Goal: Task Accomplishment & Management: Use online tool/utility

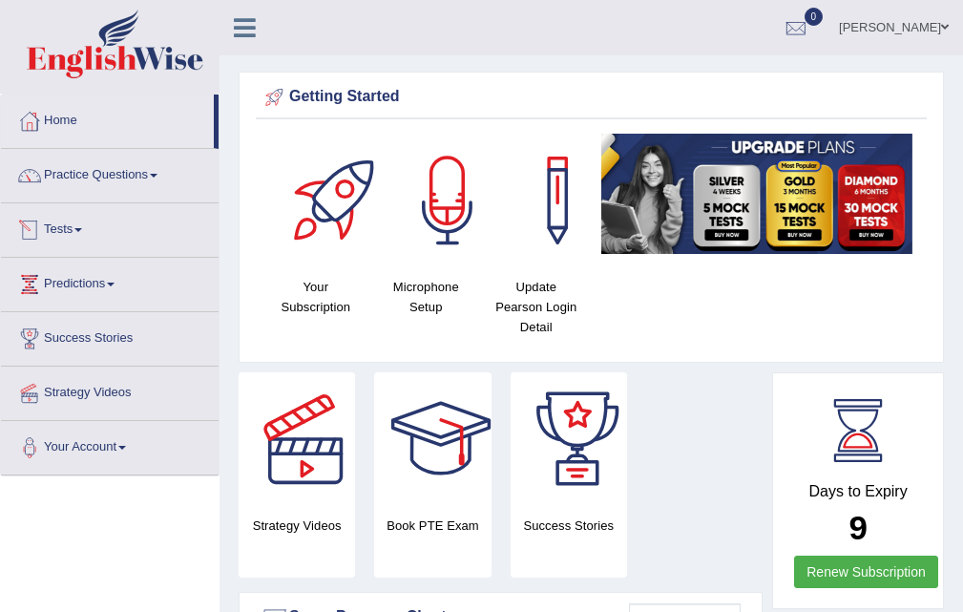
click at [53, 226] on link "Tests" at bounding box center [110, 227] width 218 height 48
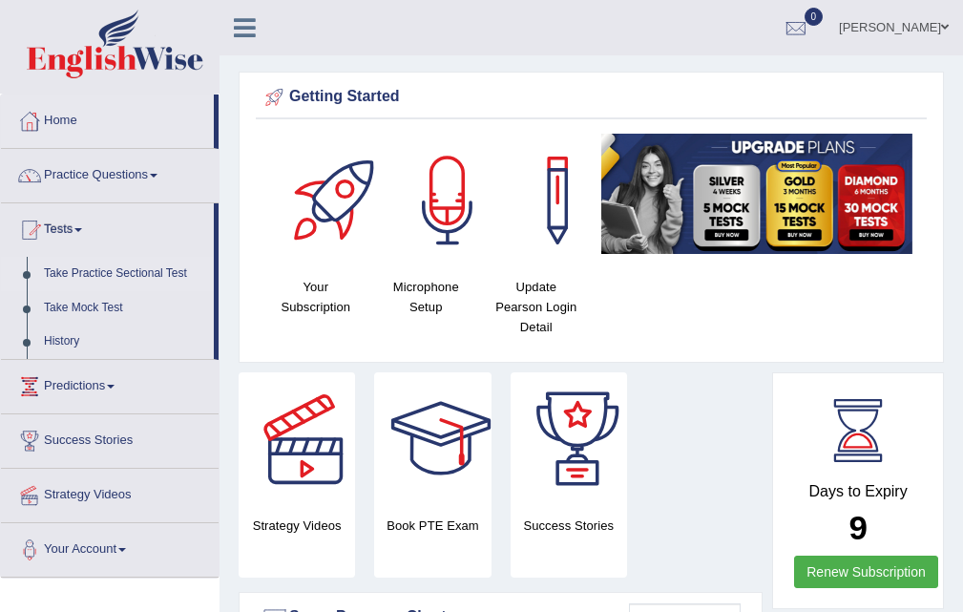
click at [145, 274] on link "Take Practice Sectional Test" at bounding box center [124, 274] width 178 height 34
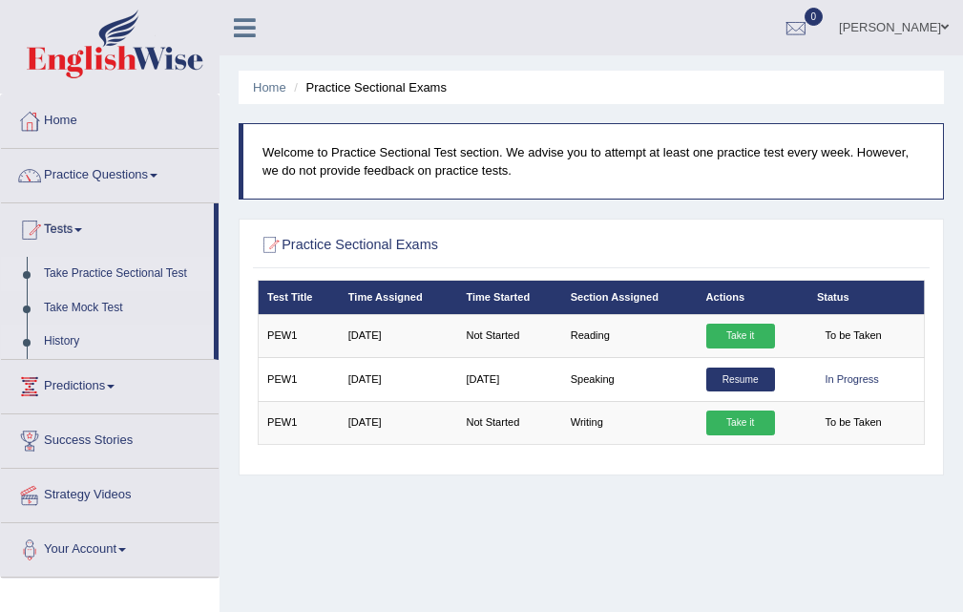
click at [52, 341] on link "History" at bounding box center [124, 341] width 178 height 34
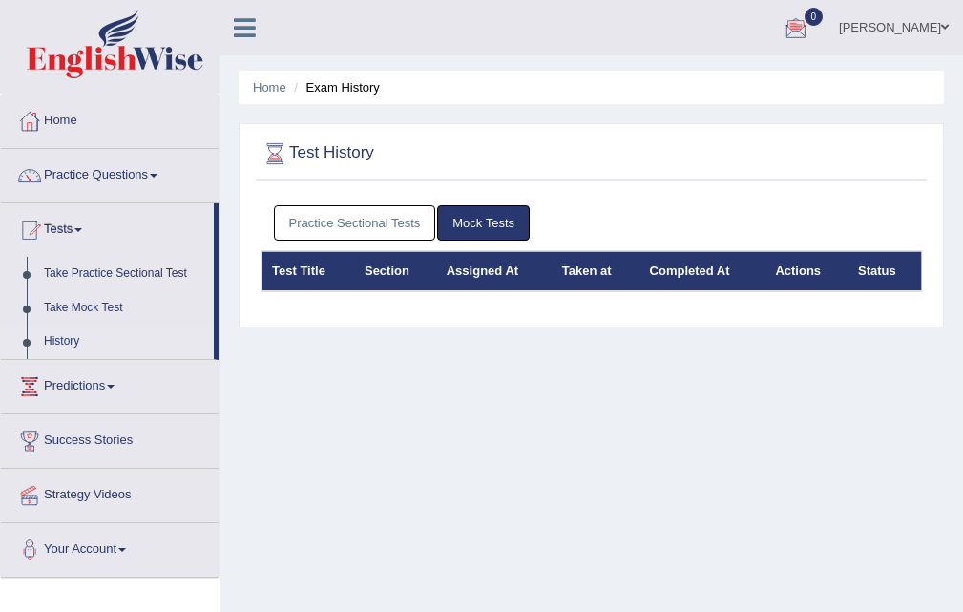
click at [282, 219] on link "Practice Sectional Tests" at bounding box center [355, 222] width 162 height 35
click at [335, 223] on link "Practice Sectional Tests" at bounding box center [355, 222] width 162 height 35
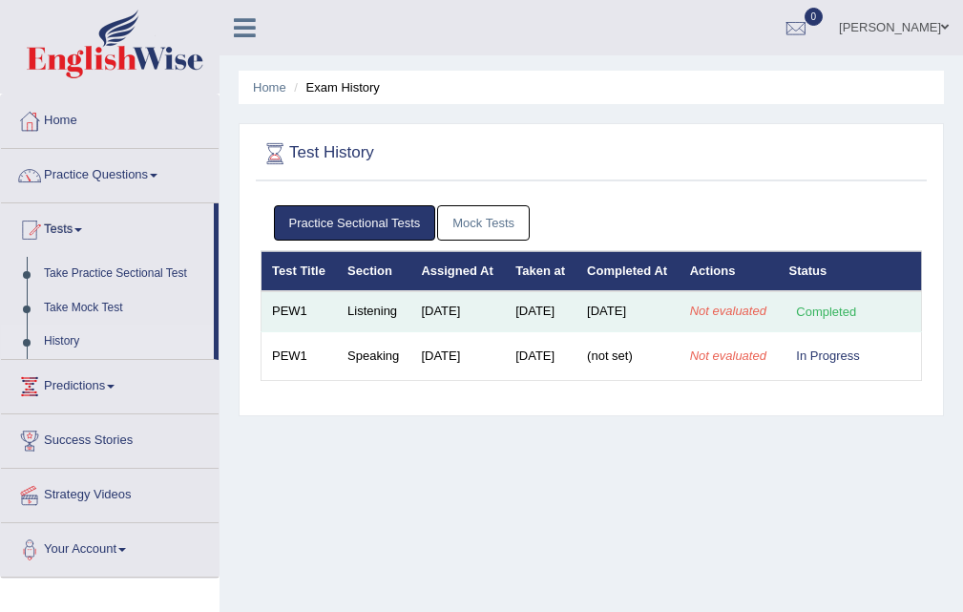
click at [698, 318] on em "Not evaluated" at bounding box center [728, 310] width 76 height 14
drag, startPoint x: 612, startPoint y: 341, endPoint x: 578, endPoint y: 341, distance: 33.4
click at [601, 331] on td "Sep 2, 2025" at bounding box center [627, 311] width 103 height 40
drag, startPoint x: 578, startPoint y: 341, endPoint x: 513, endPoint y: 330, distance: 65.7
click at [556, 331] on tr "PEW1 Listening Aug 27, 2025 Sep 2, 2025 Sep 2, 2025 Not evaluated Completed" at bounding box center [591, 311] width 660 height 40
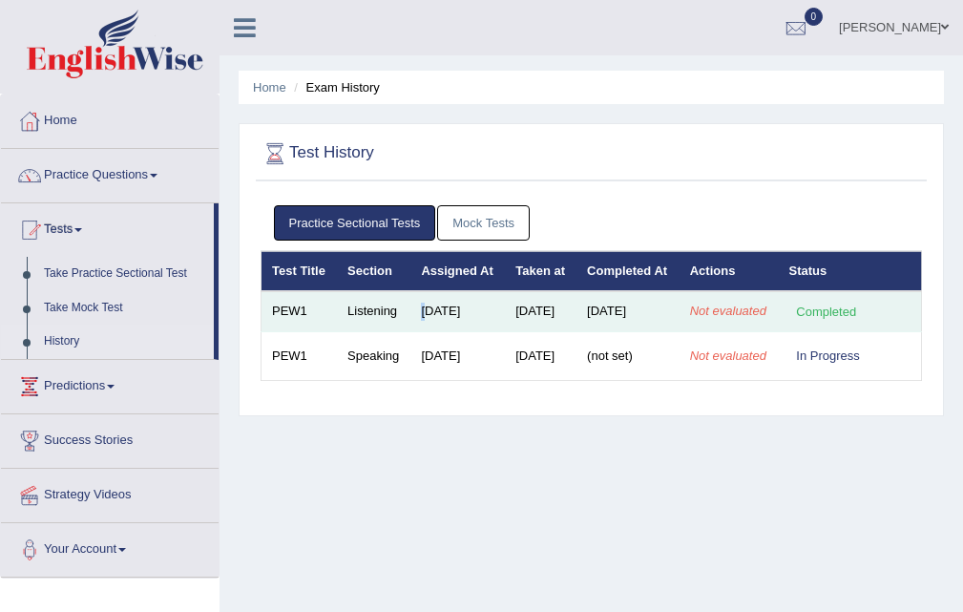
drag, startPoint x: 413, startPoint y: 333, endPoint x: 378, endPoint y: 327, distance: 35.8
click at [378, 327] on tr "PEW1 Listening Aug 27, 2025 Sep 2, 2025 Sep 2, 2025 Not evaluated Completed" at bounding box center [591, 311] width 660 height 40
drag, startPoint x: 324, startPoint y: 319, endPoint x: 302, endPoint y: 318, distance: 22.0
click at [313, 319] on tr "PEW1 Listening Aug 27, 2025 Sep 2, 2025 Sep 2, 2025 Not evaluated Completed" at bounding box center [591, 311] width 660 height 40
click at [835, 326] on td "Completed" at bounding box center [850, 311] width 143 height 40
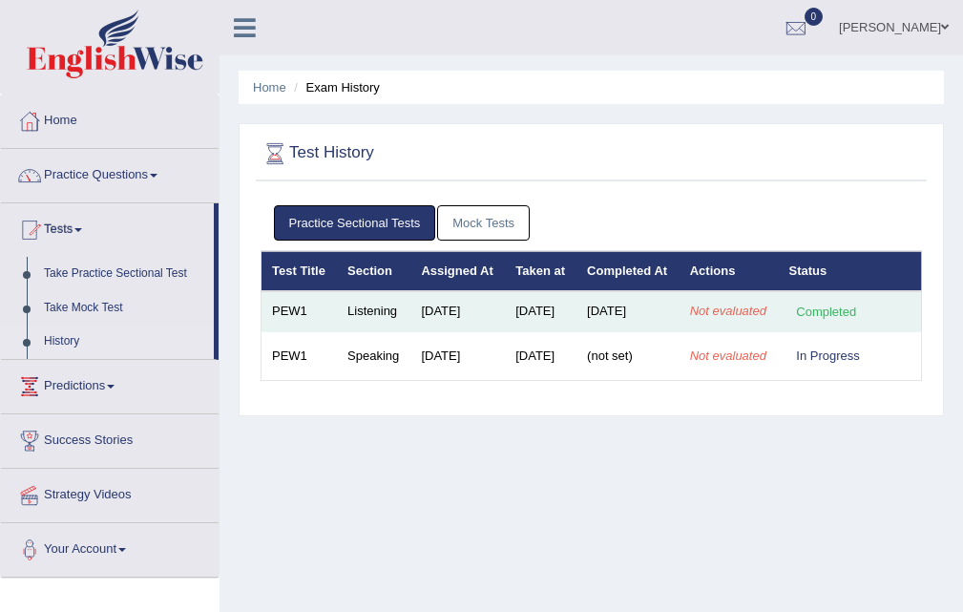
click at [679, 331] on td "[DATE]" at bounding box center [627, 311] width 103 height 40
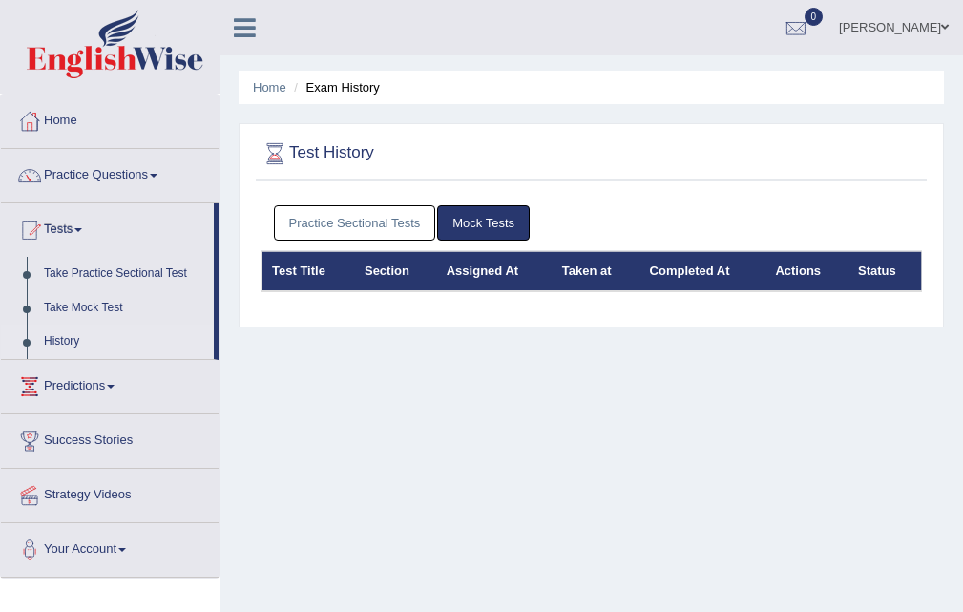
click at [322, 215] on link "Practice Sectional Tests" at bounding box center [355, 222] width 162 height 35
click at [323, 204] on div "Practice Sectional Tests Mock Tests" at bounding box center [591, 223] width 661 height 55
click at [486, 220] on link "Mock Tests" at bounding box center [483, 222] width 93 height 35
click at [382, 219] on link "Practice Sectional Tests" at bounding box center [355, 222] width 162 height 35
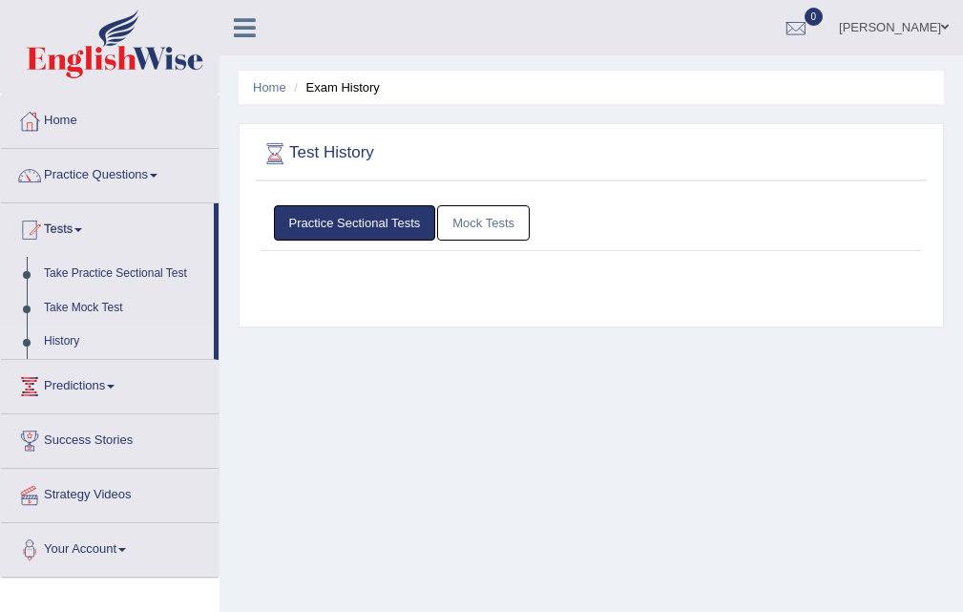
click at [384, 215] on link "Practice Sectional Tests" at bounding box center [355, 222] width 162 height 35
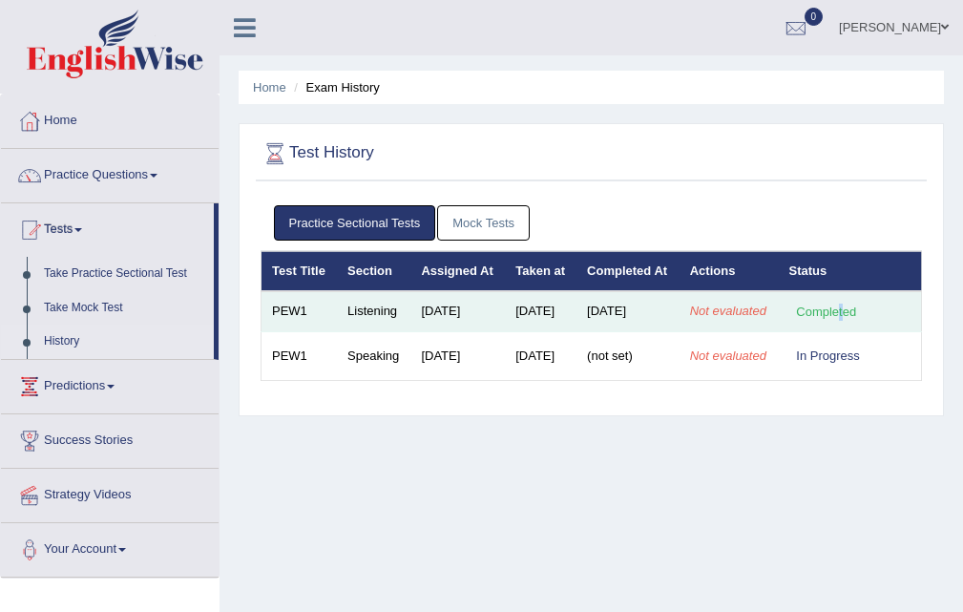
drag, startPoint x: 841, startPoint y: 349, endPoint x: 807, endPoint y: 336, distance: 36.0
click at [822, 331] on td "Completed" at bounding box center [850, 311] width 143 height 40
drag, startPoint x: 709, startPoint y: 344, endPoint x: 727, endPoint y: 342, distance: 18.2
click at [713, 318] on em "Not evaluated" at bounding box center [728, 310] width 76 height 14
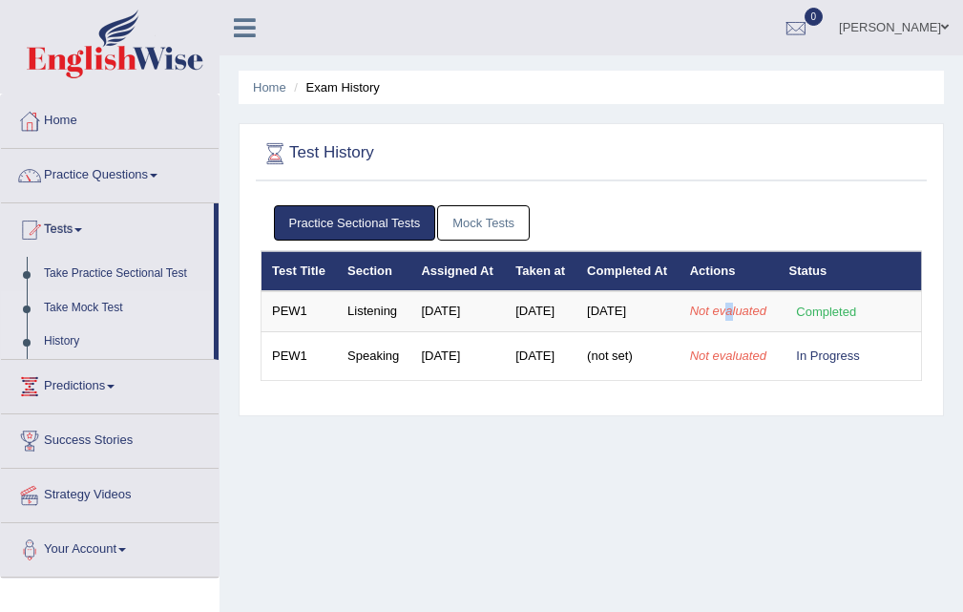
click at [113, 307] on link "Take Mock Test" at bounding box center [124, 308] width 178 height 34
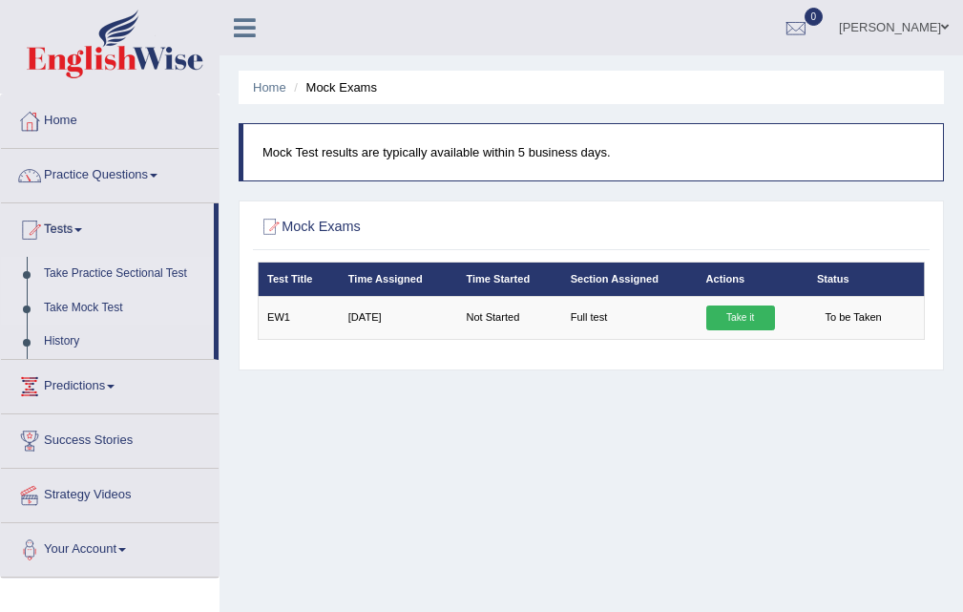
click at [170, 265] on link "Take Practice Sectional Test" at bounding box center [124, 274] width 178 height 34
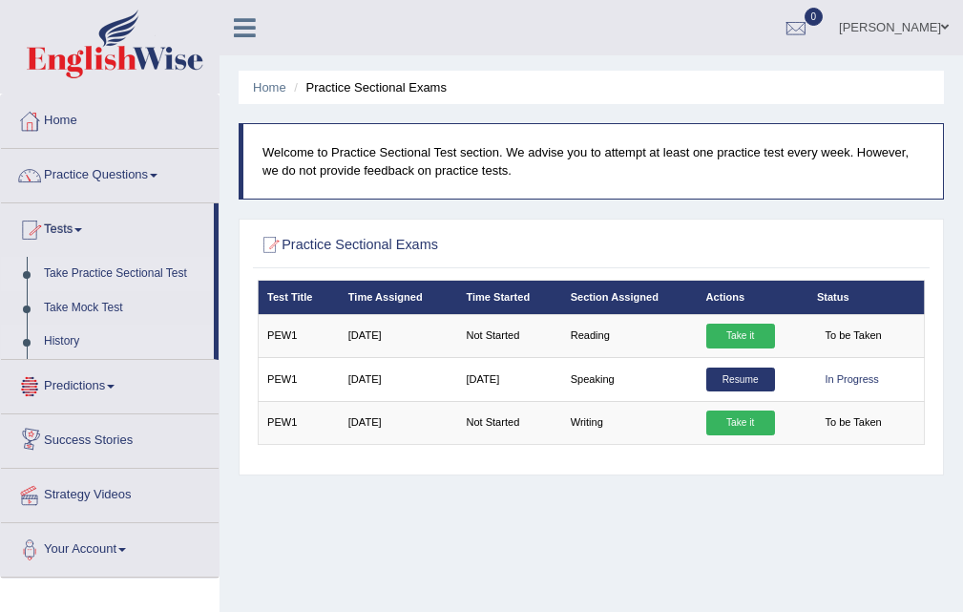
click at [57, 347] on link "History" at bounding box center [124, 341] width 178 height 34
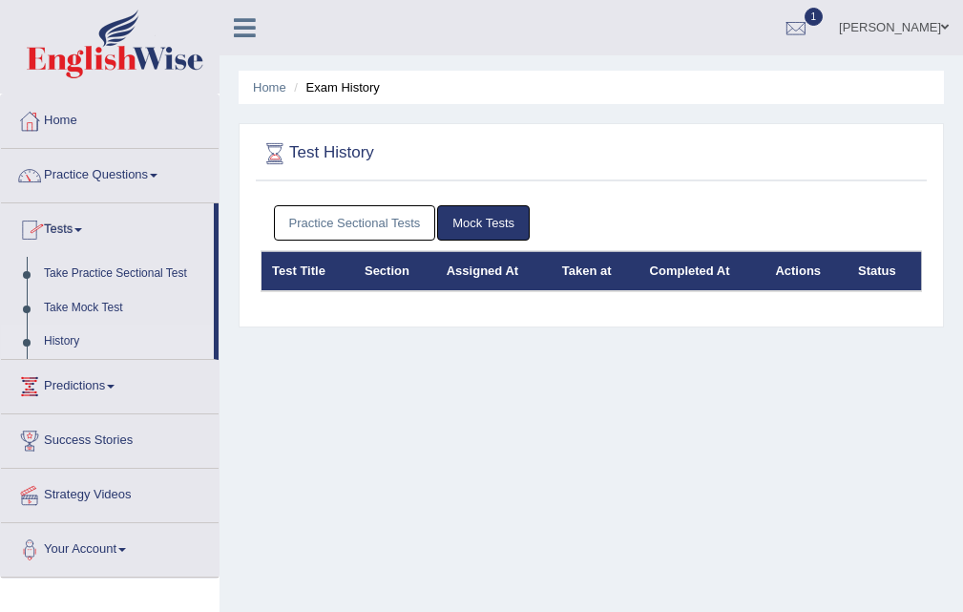
drag, startPoint x: 364, startPoint y: 233, endPoint x: 332, endPoint y: 277, distance: 54.0
click at [363, 235] on link "Practice Sectional Tests" at bounding box center [355, 222] width 162 height 35
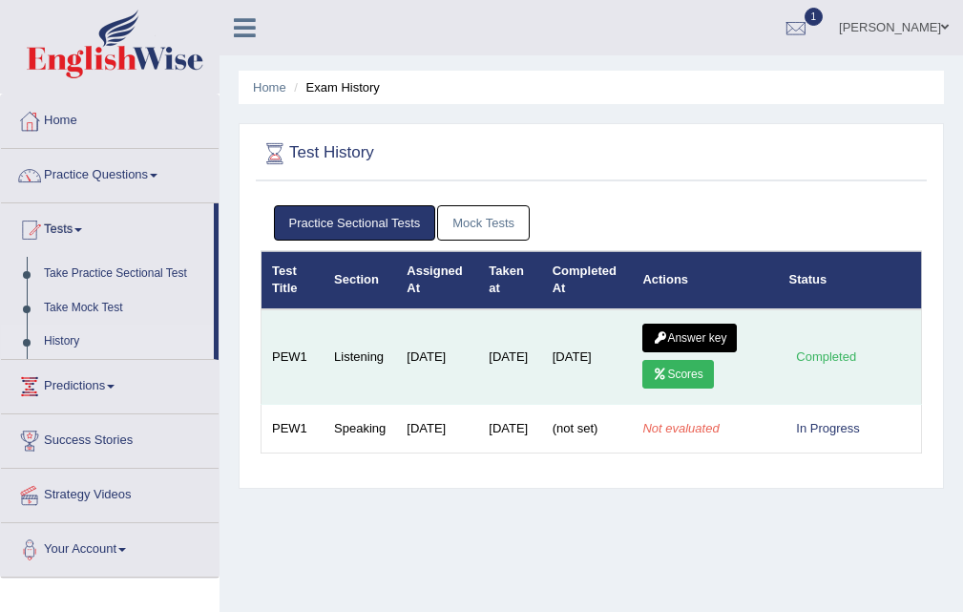
click at [675, 377] on link "Scores" at bounding box center [677, 374] width 71 height 29
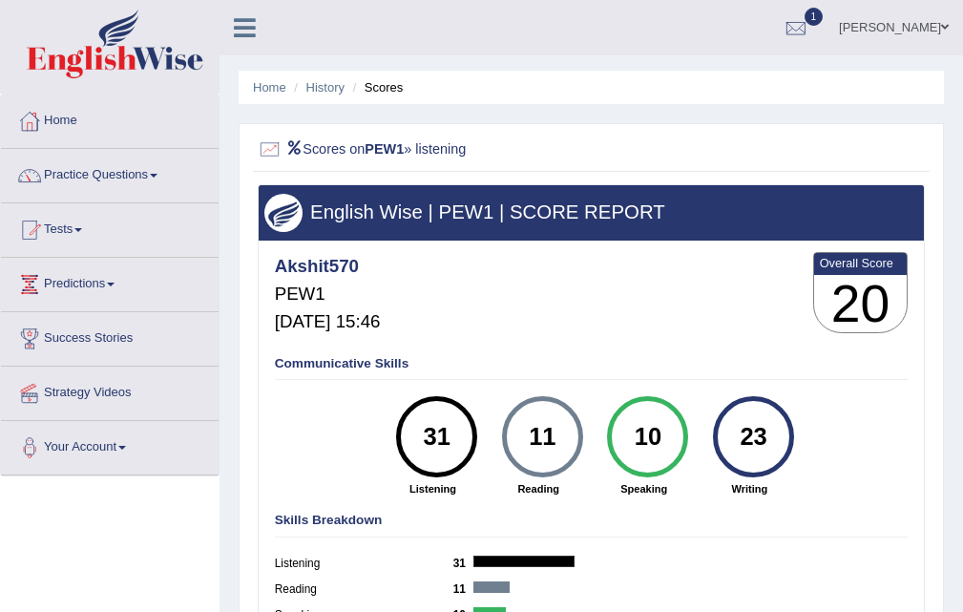
click at [76, 232] on link "Tests" at bounding box center [110, 227] width 218 height 48
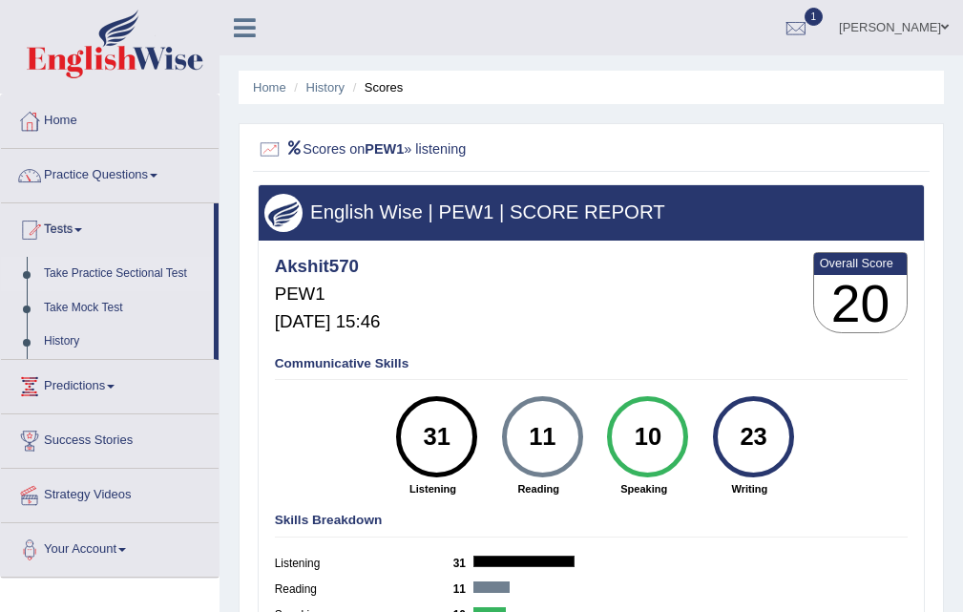
click at [146, 269] on link "Take Practice Sectional Test" at bounding box center [124, 274] width 178 height 34
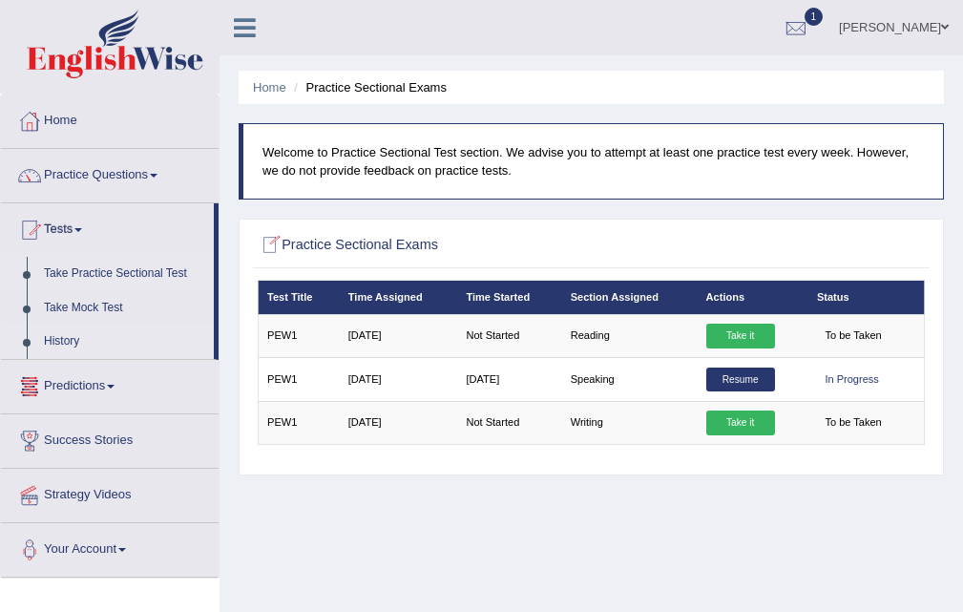
click at [83, 352] on link "History" at bounding box center [124, 341] width 178 height 34
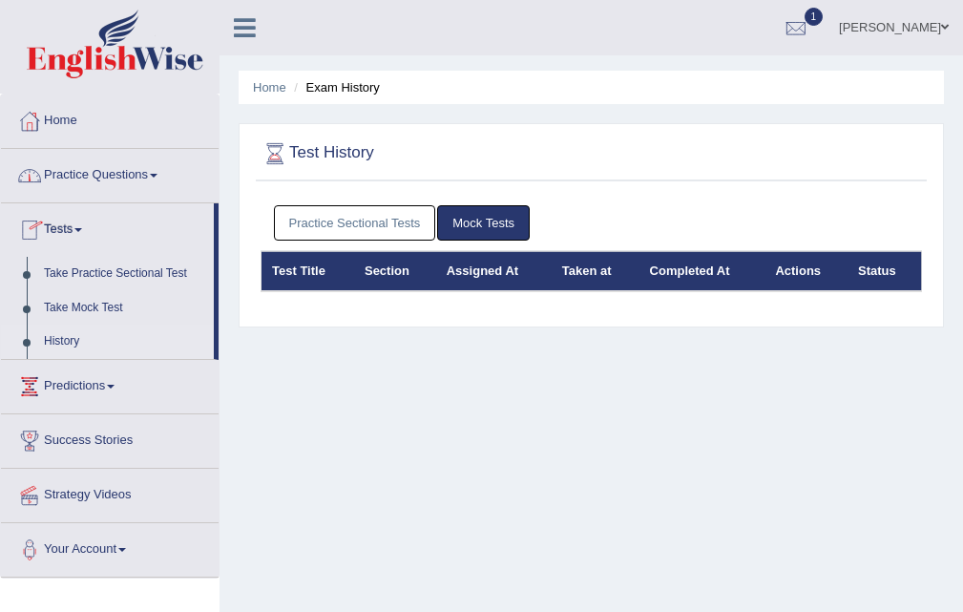
click at [369, 215] on link "Practice Sectional Tests" at bounding box center [355, 222] width 162 height 35
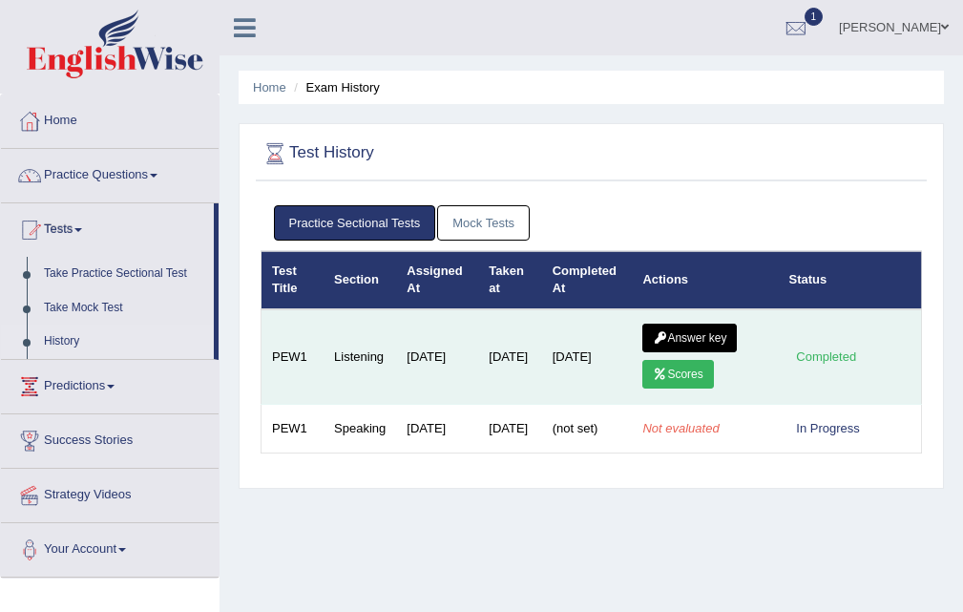
click at [730, 330] on link "Answer key" at bounding box center [689, 338] width 94 height 29
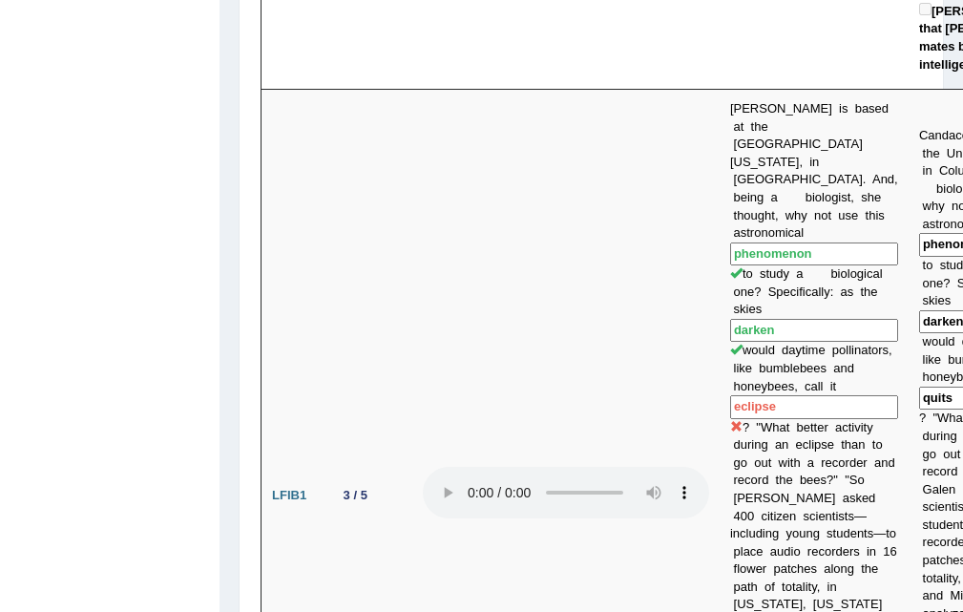
scroll to position [1382, 0]
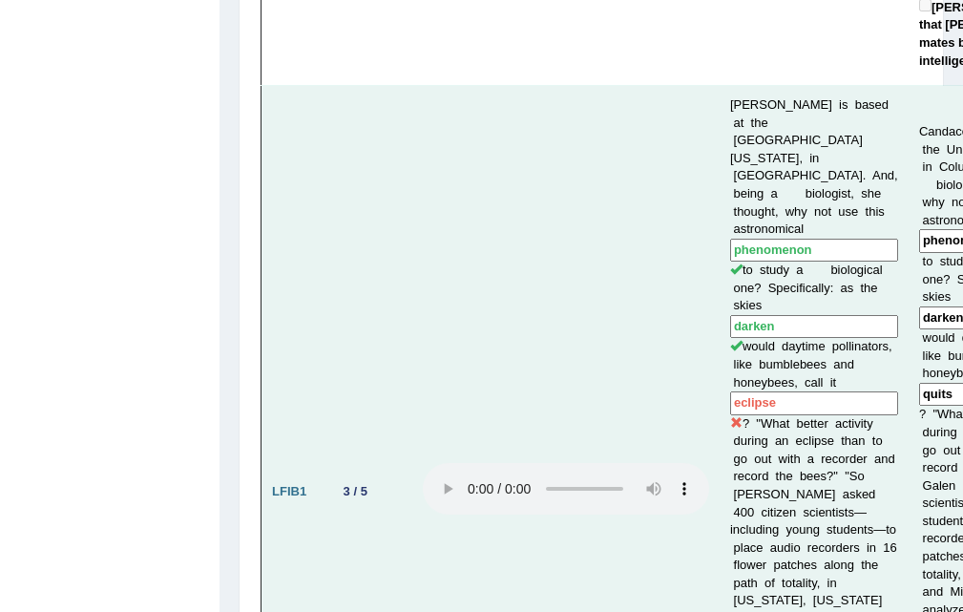
click at [273, 245] on td "LFIB1" at bounding box center [293, 492] width 64 height 812
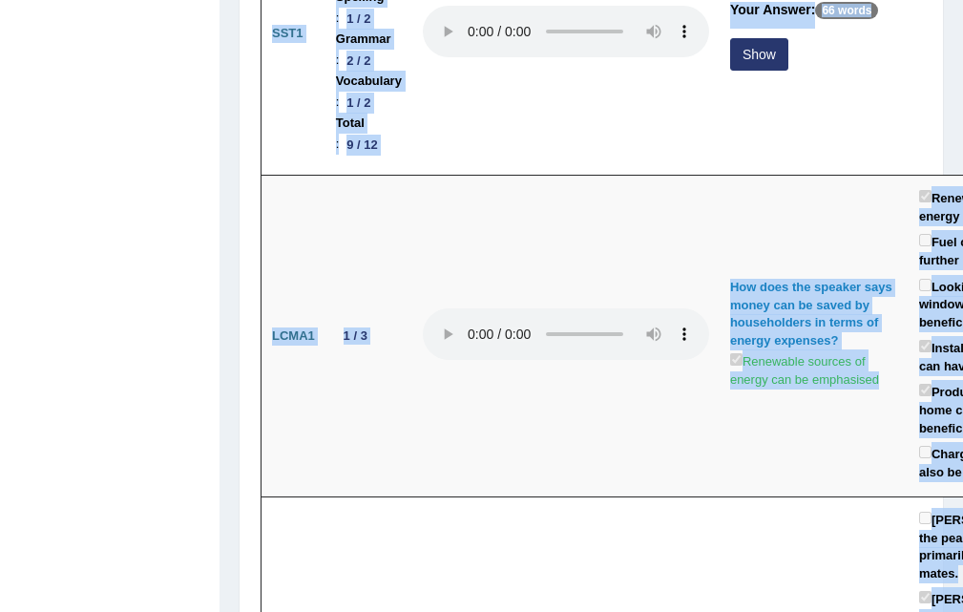
scroll to position [477, 0]
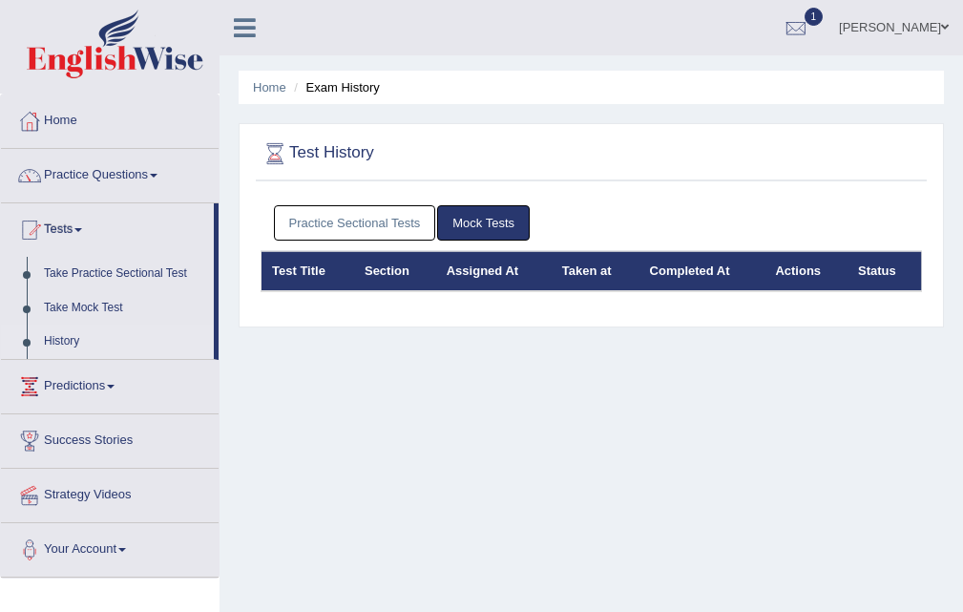
click at [415, 224] on link "Practice Sectional Tests" at bounding box center [355, 222] width 162 height 35
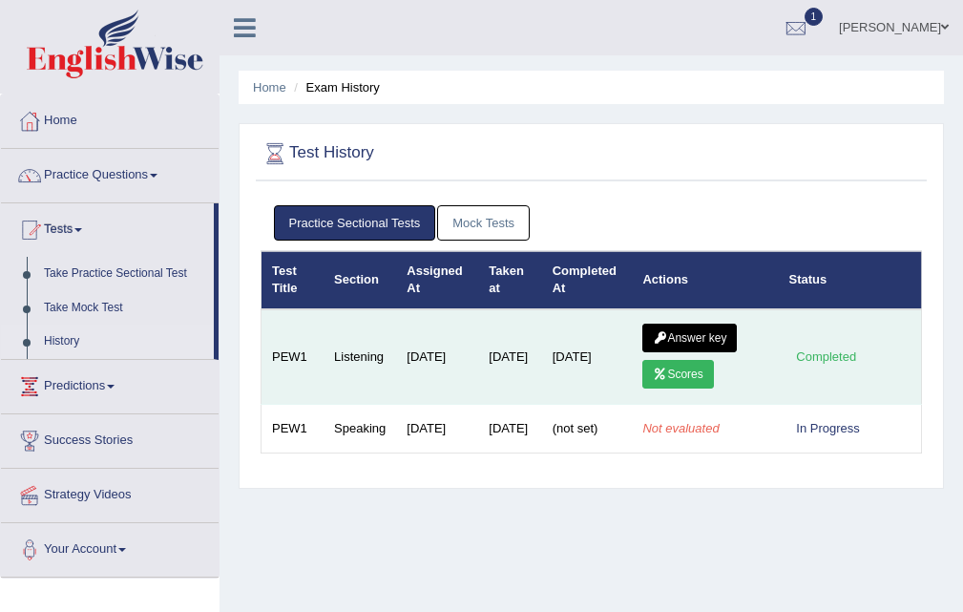
click at [727, 341] on link "Answer key" at bounding box center [689, 338] width 94 height 29
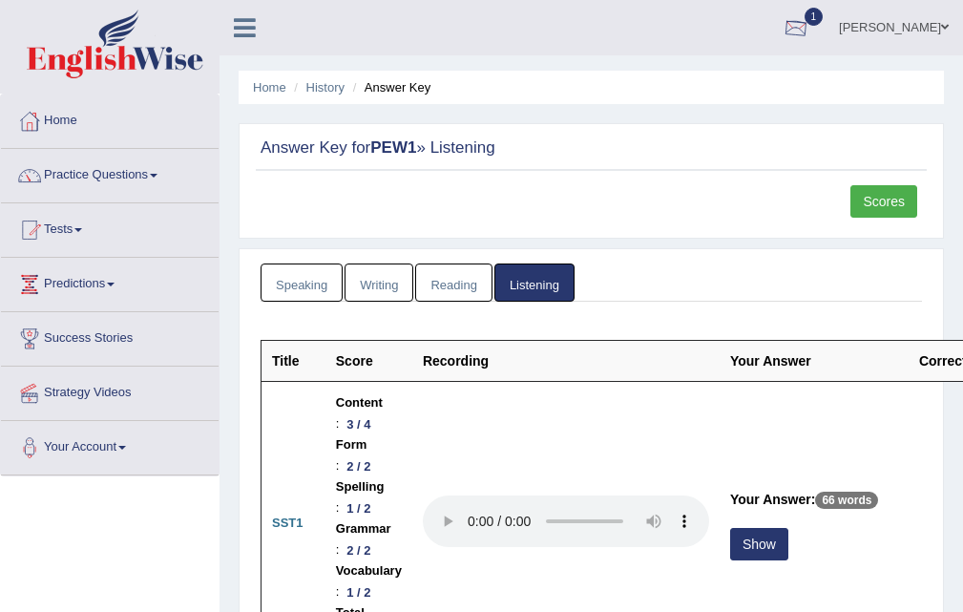
click at [825, 30] on link "1" at bounding box center [795, 25] width 57 height 50
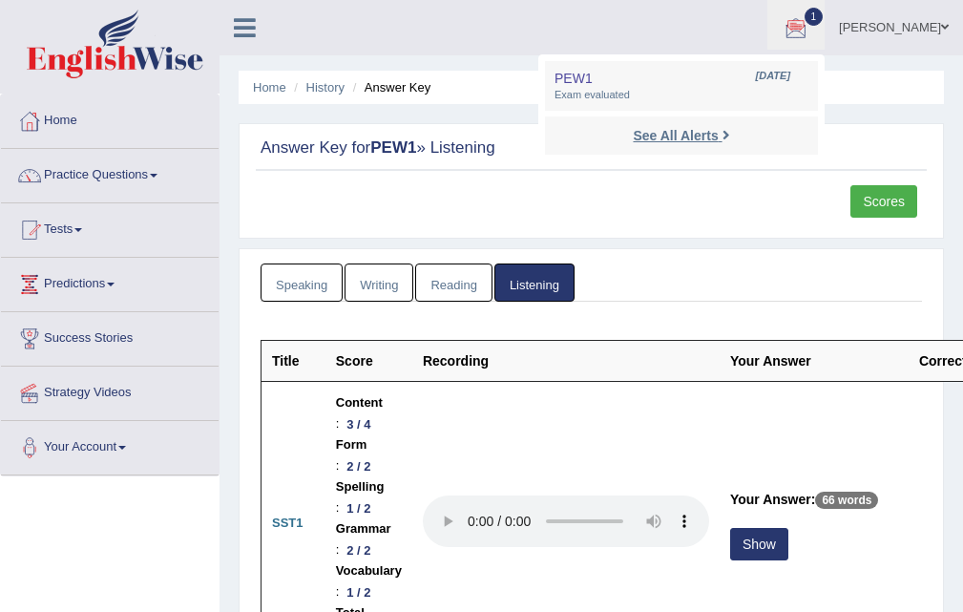
click at [734, 134] on link "See All Alerts" at bounding box center [681, 135] width 106 height 21
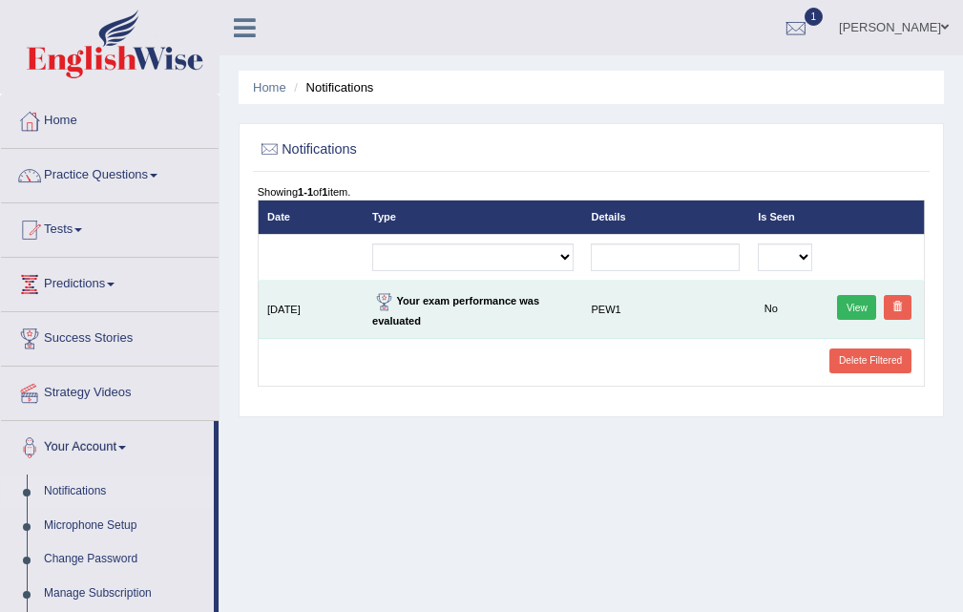
click at [847, 303] on link "View" at bounding box center [856, 307] width 39 height 25
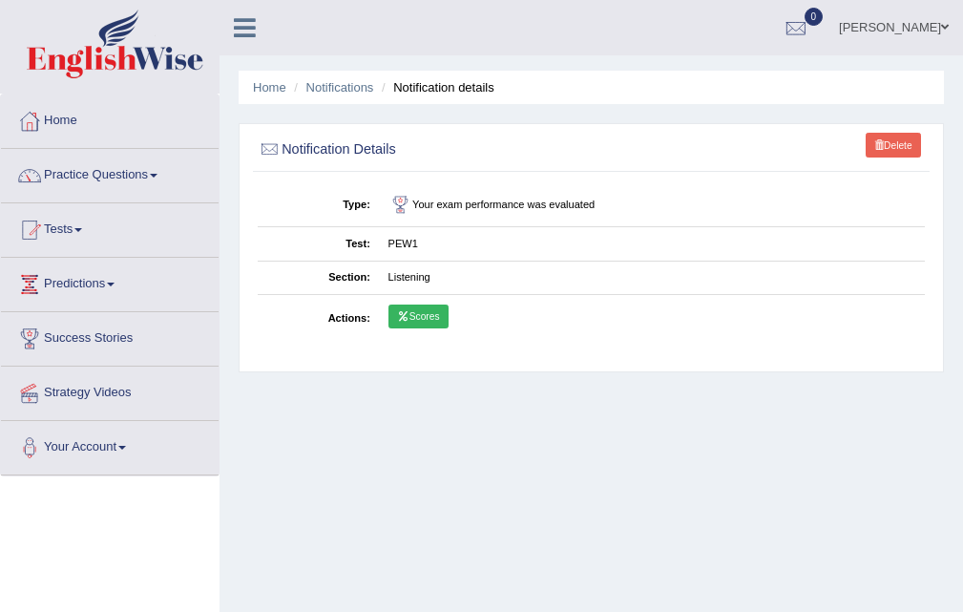
click at [429, 312] on link "Scores" at bounding box center [418, 316] width 60 height 25
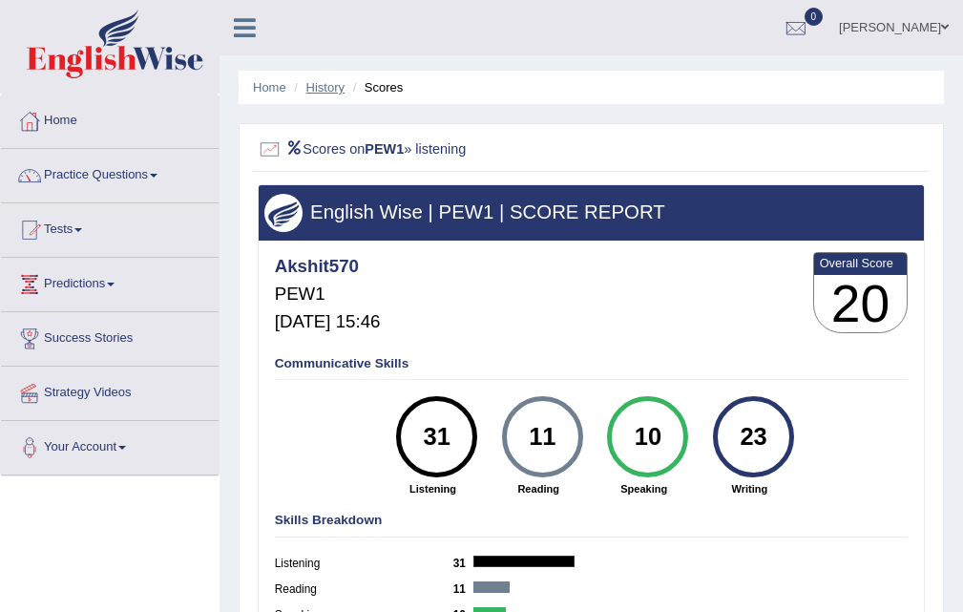
click at [322, 80] on link "History" at bounding box center [325, 87] width 38 height 14
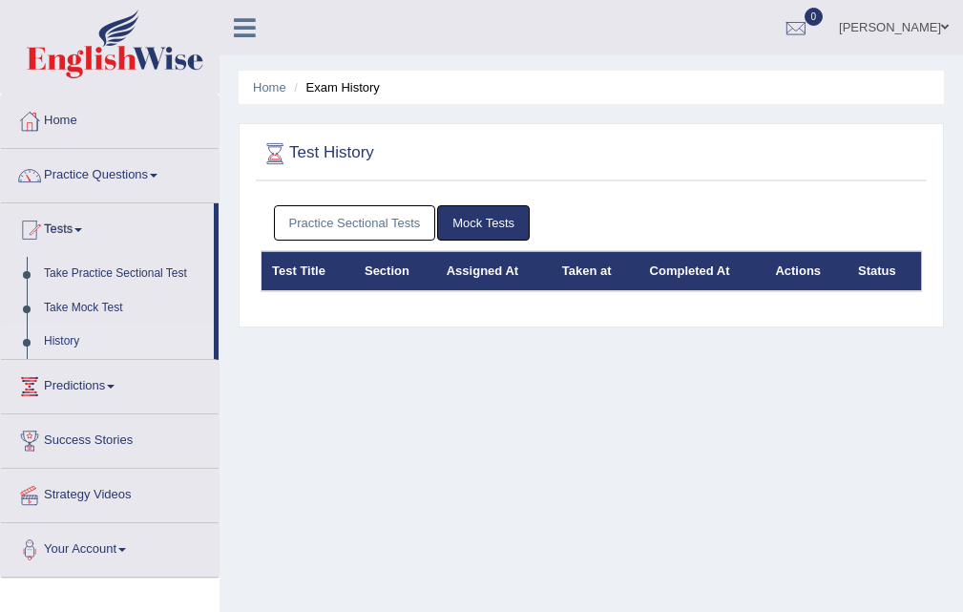
click at [380, 221] on link "Practice Sectional Tests" at bounding box center [355, 222] width 162 height 35
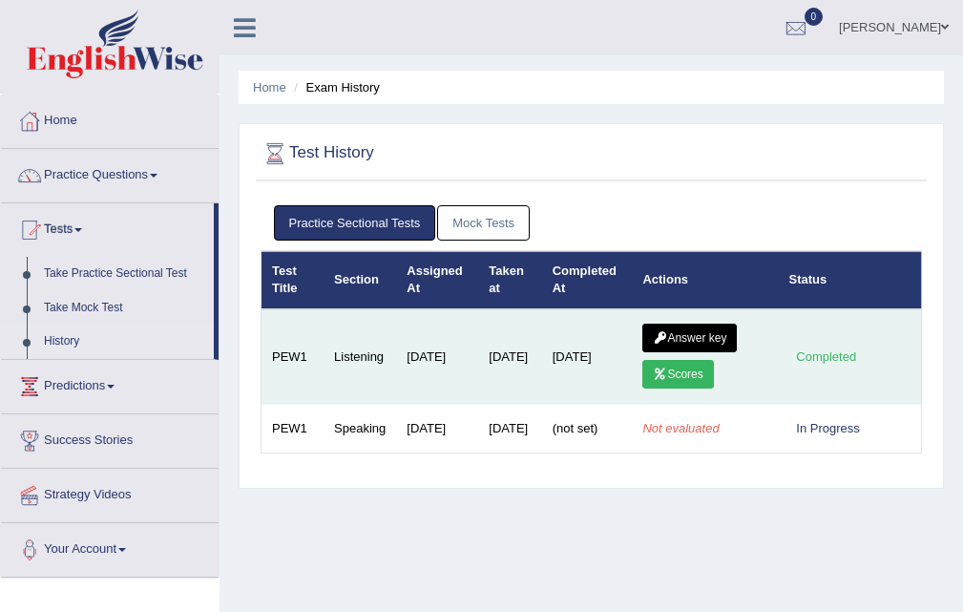
click at [712, 331] on link "Answer key" at bounding box center [689, 338] width 94 height 29
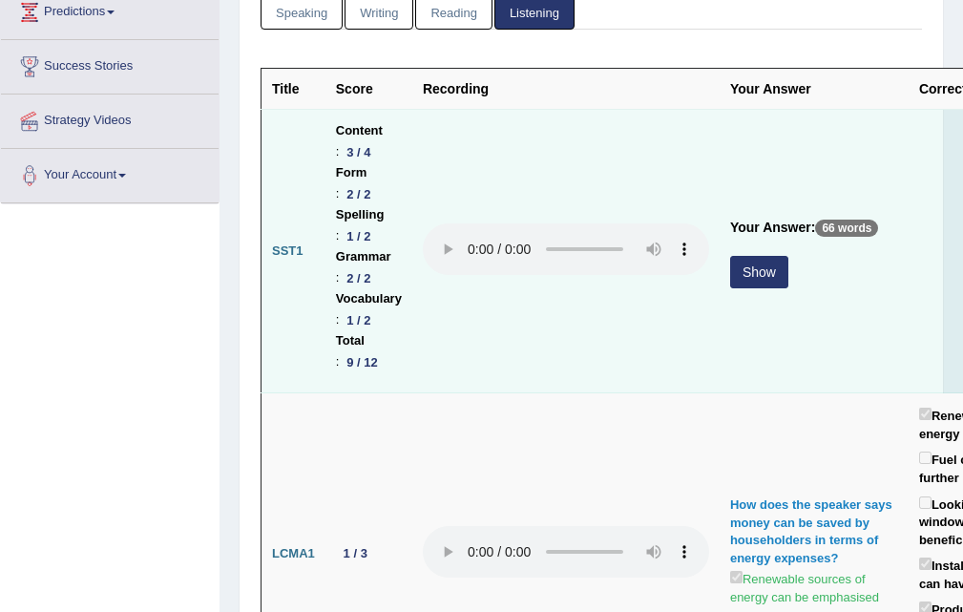
scroll to position [286, 0]
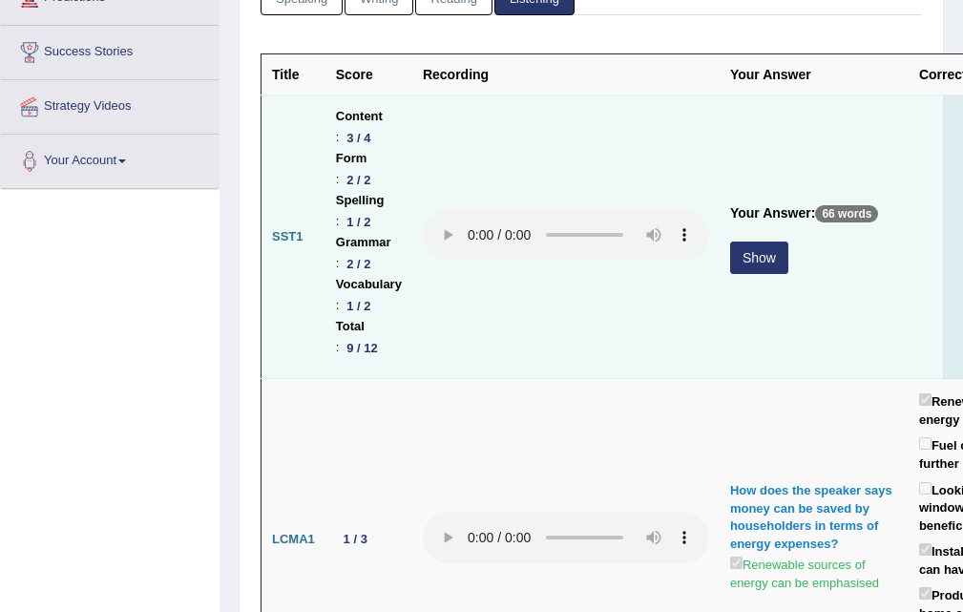
click at [261, 315] on td "SST1" at bounding box center [293, 236] width 64 height 283
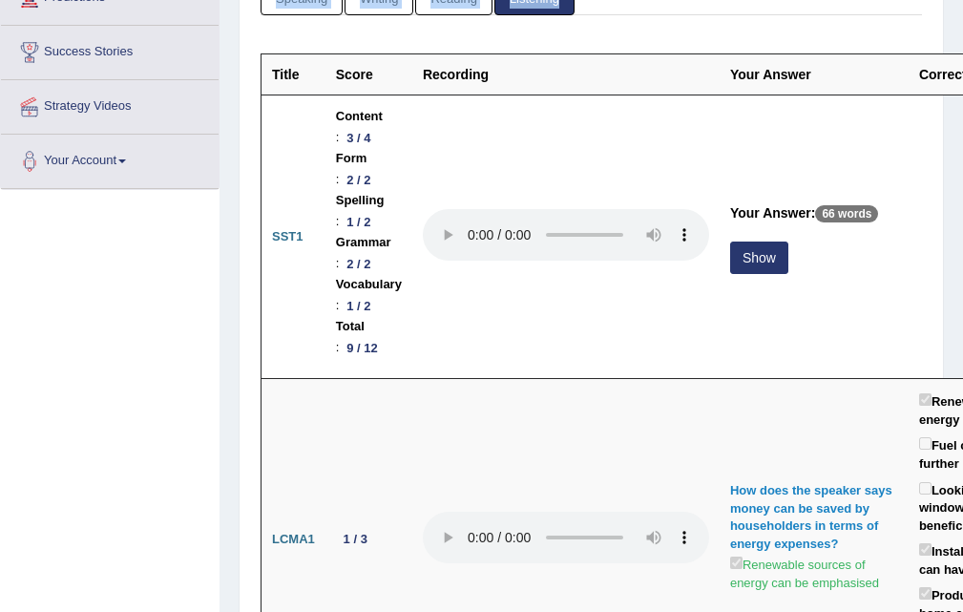
drag, startPoint x: 260, startPoint y: 321, endPoint x: 234, endPoint y: 315, distance: 26.4
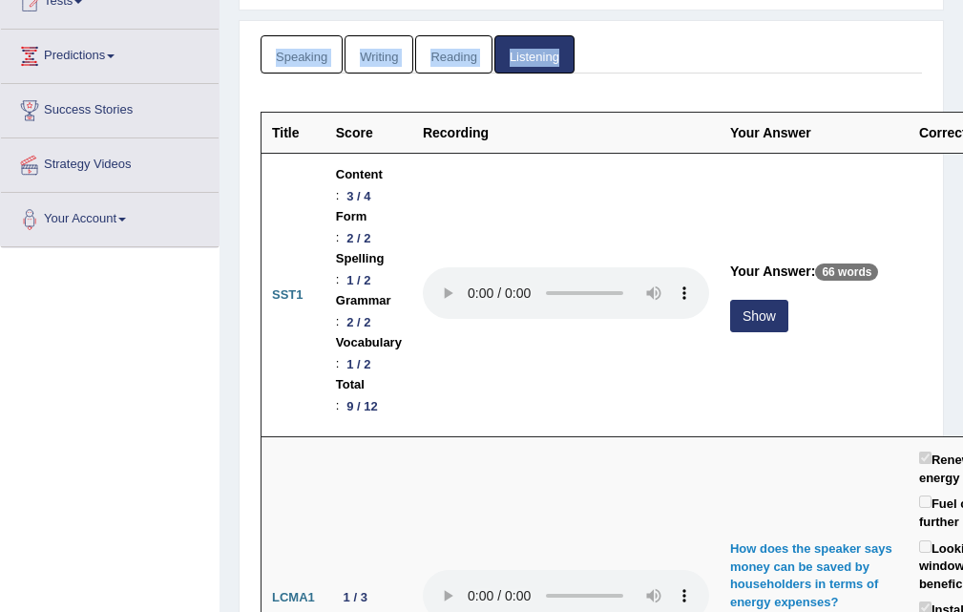
scroll to position [0, 0]
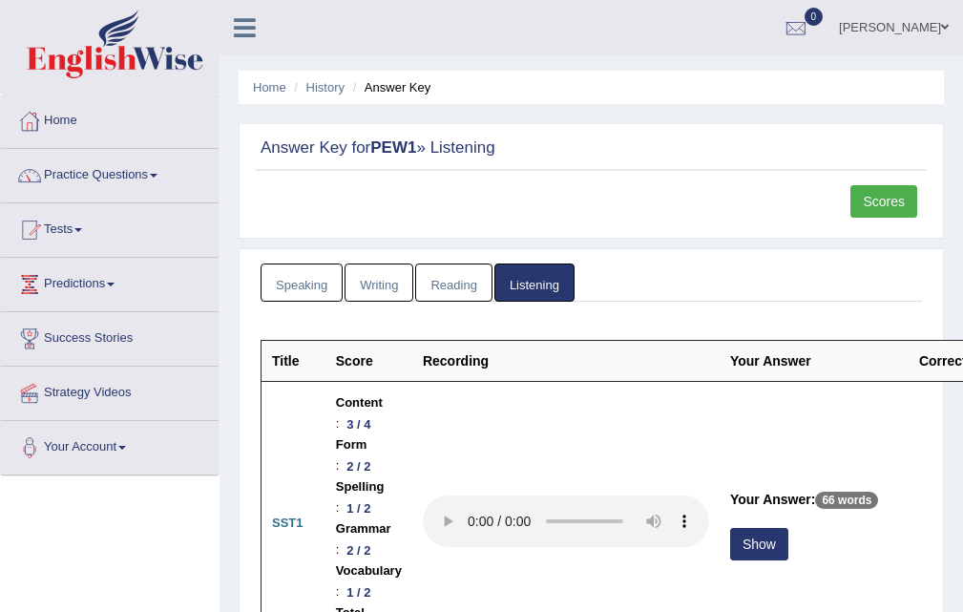
click at [246, 33] on icon at bounding box center [245, 27] width 22 height 25
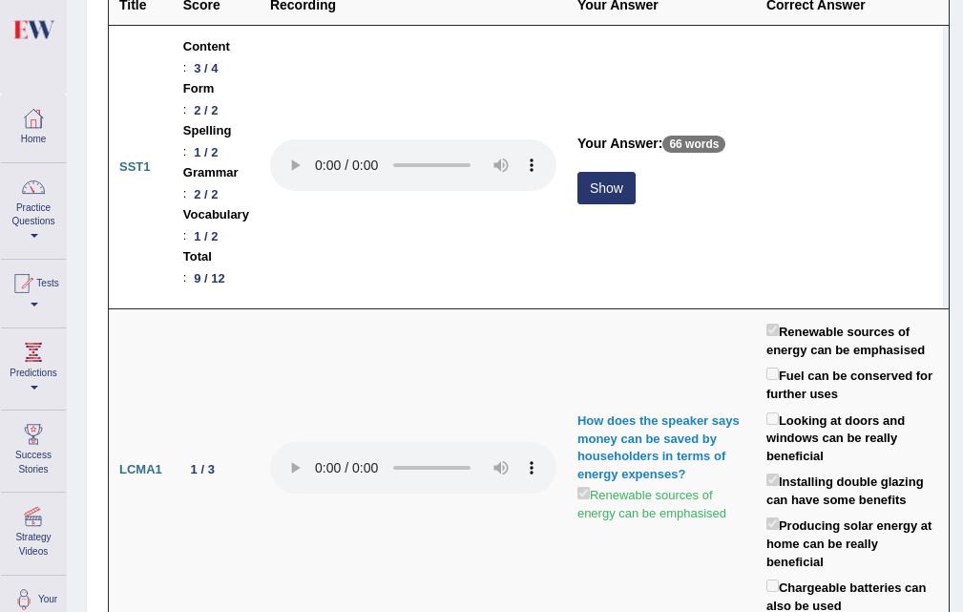
scroll to position [191, 0]
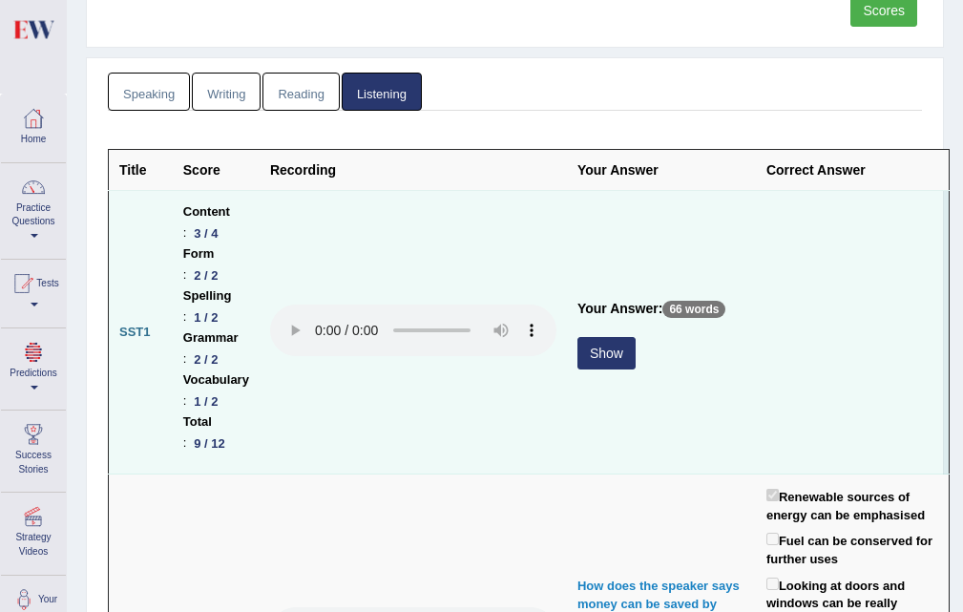
click at [621, 352] on button "Show" at bounding box center [606, 353] width 58 height 32
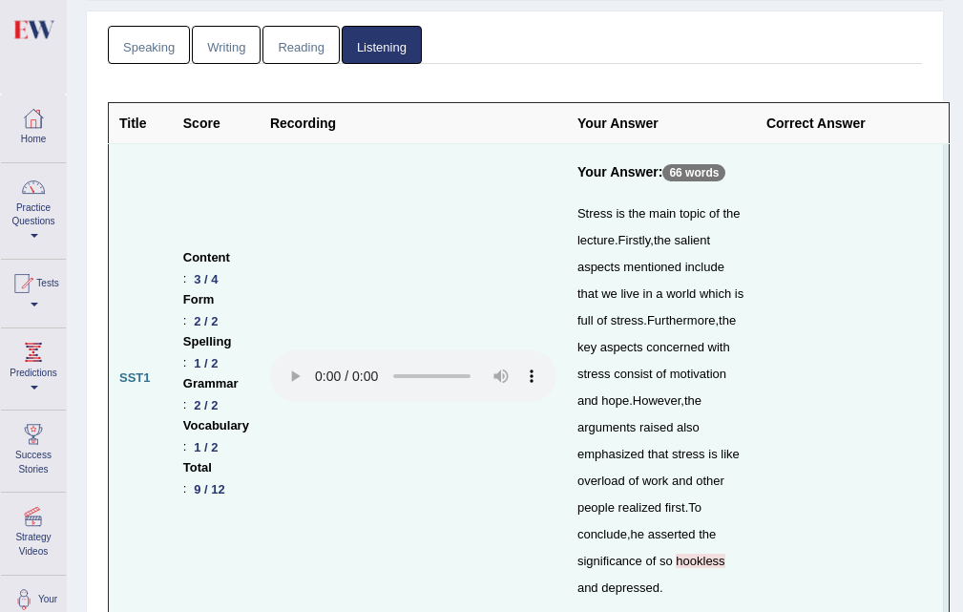
scroll to position [286, 0]
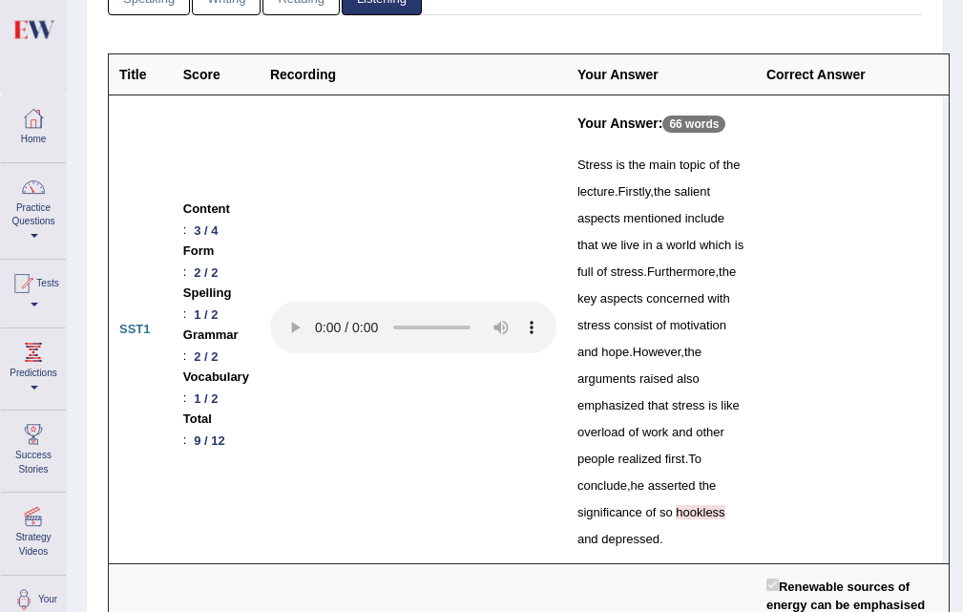
click at [700, 505] on span "hookless" at bounding box center [700, 512] width 49 height 14
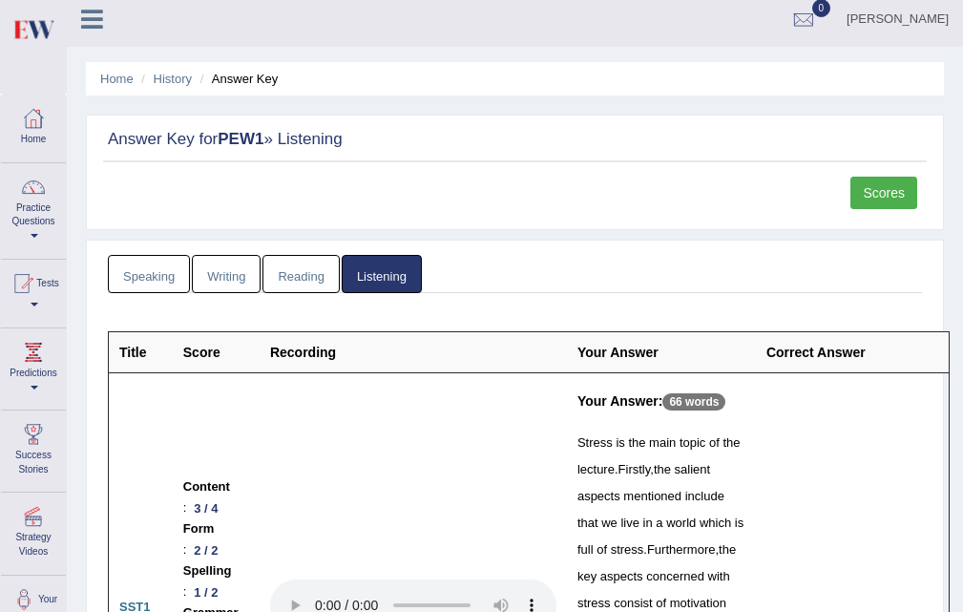
scroll to position [0, 0]
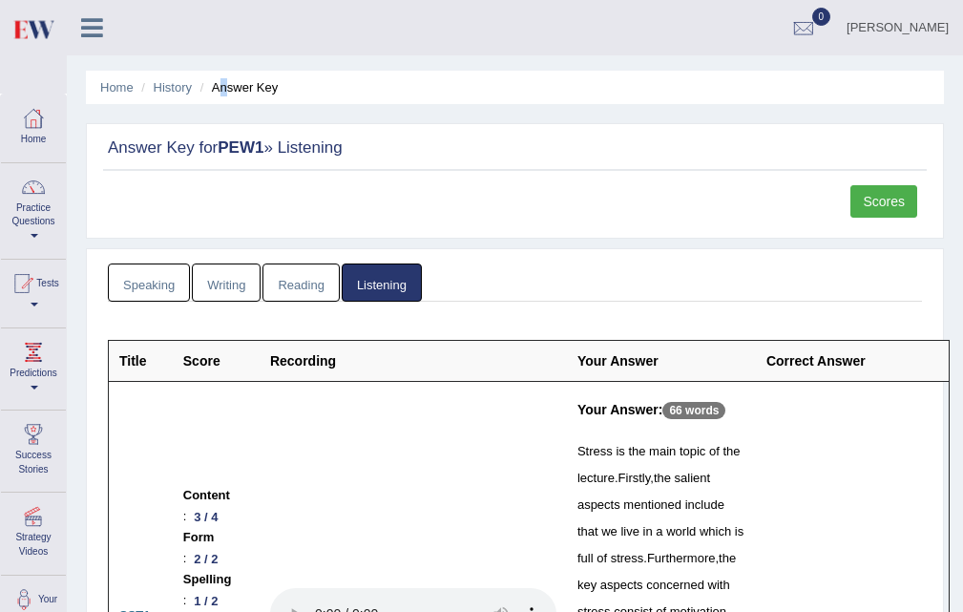
click at [224, 92] on li "Answer Key" at bounding box center [237, 87] width 83 height 18
click at [165, 94] on link "History" at bounding box center [173, 87] width 38 height 14
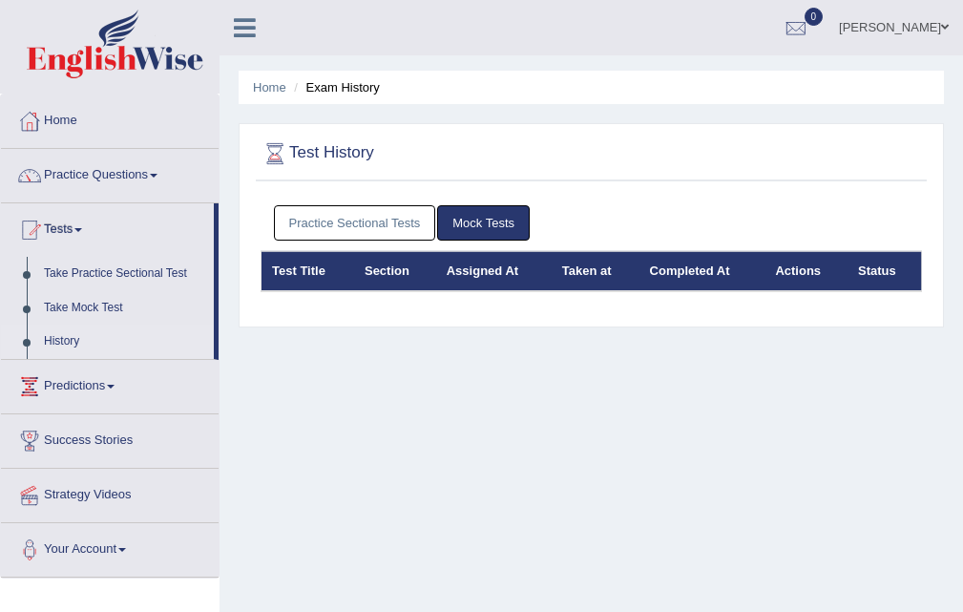
click at [375, 219] on link "Practice Sectional Tests" at bounding box center [355, 222] width 162 height 35
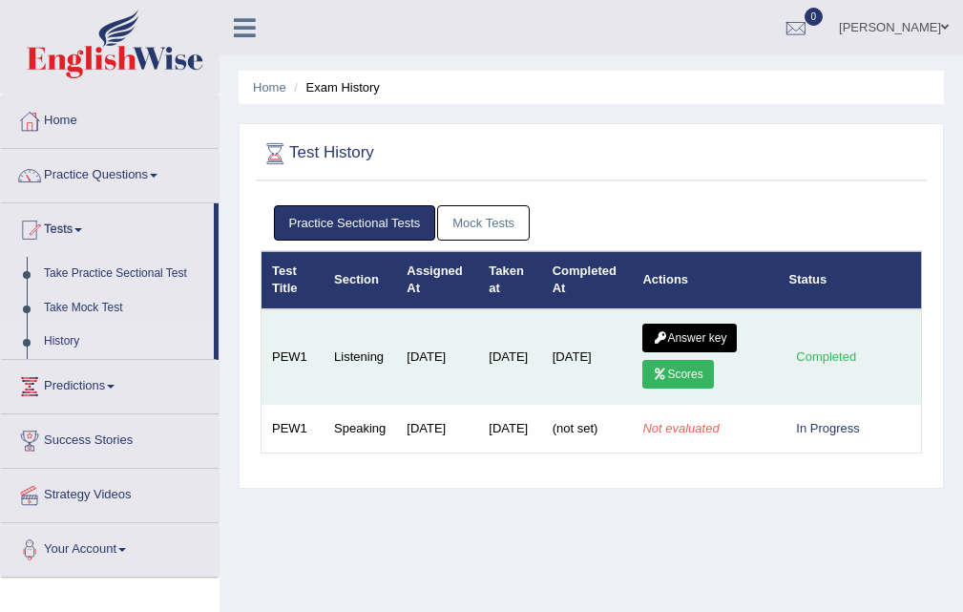
click at [689, 367] on link "Scores" at bounding box center [677, 374] width 71 height 29
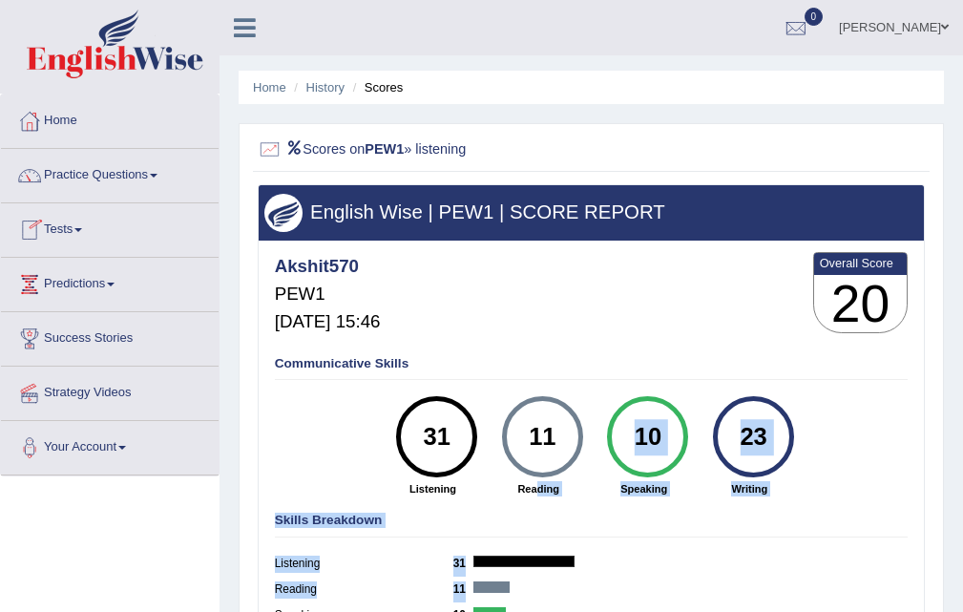
drag, startPoint x: 624, startPoint y: 507, endPoint x: 516, endPoint y: 471, distance: 113.5
click at [535, 249] on div "Akshit570 PEW1 [DATE] 15:46 Overall Score 20 Communicative Skills 31 Listening …" at bounding box center [592, 244] width 666 height 9
click at [151, 172] on link "Practice Questions" at bounding box center [110, 173] width 218 height 48
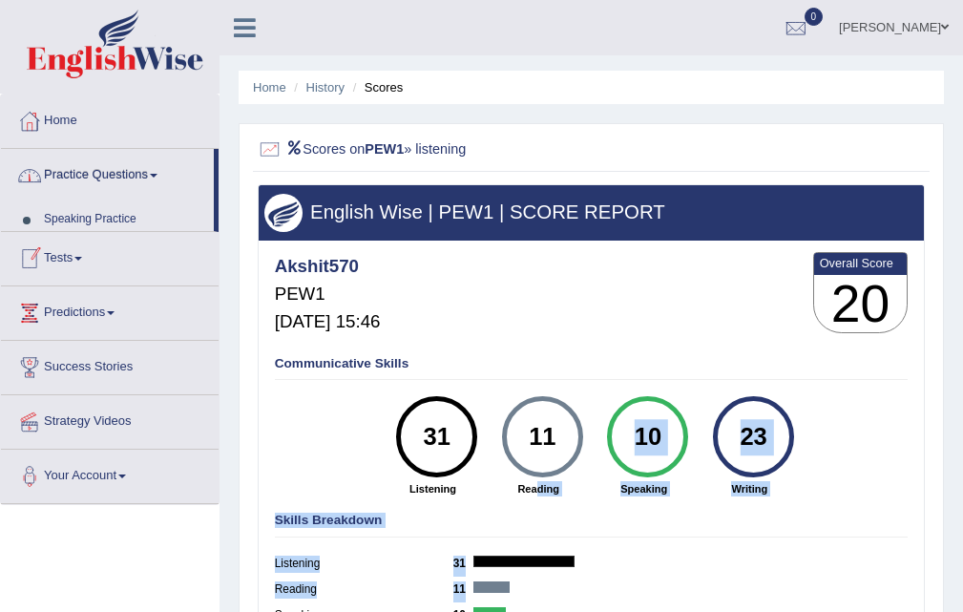
click at [151, 172] on link "Practice Questions" at bounding box center [107, 173] width 213 height 48
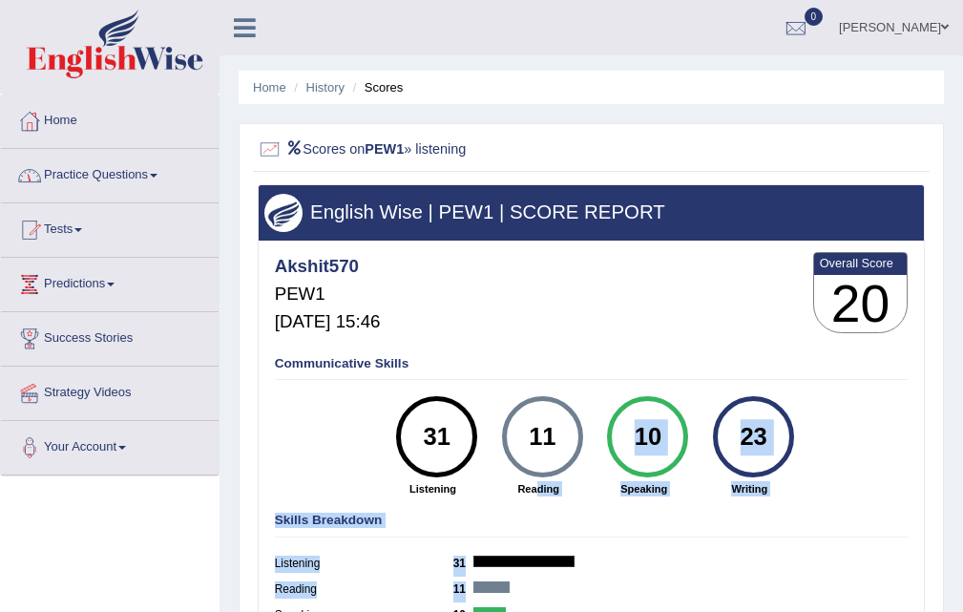
click at [151, 173] on link "Practice Questions" at bounding box center [110, 173] width 218 height 48
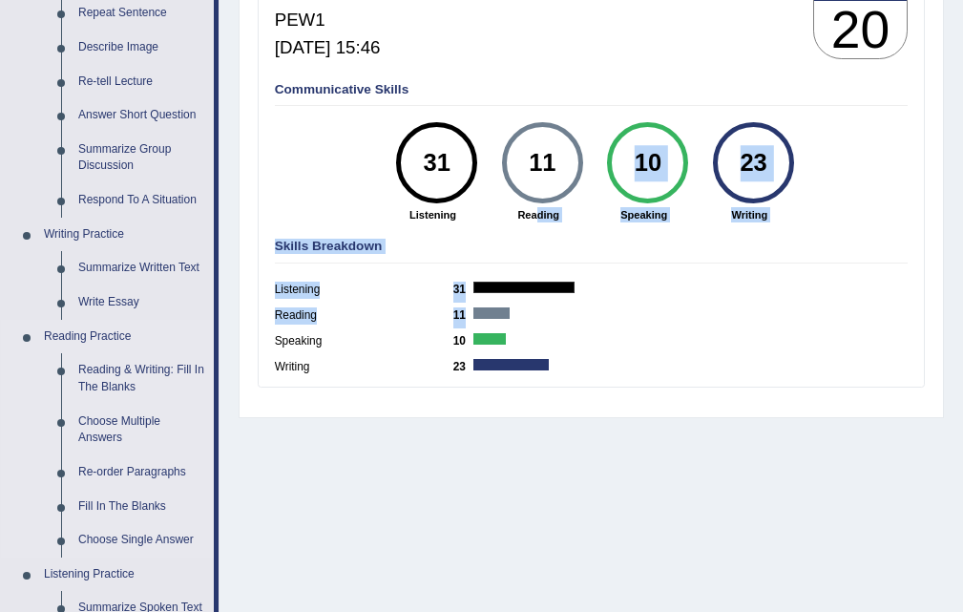
scroll to position [286, 0]
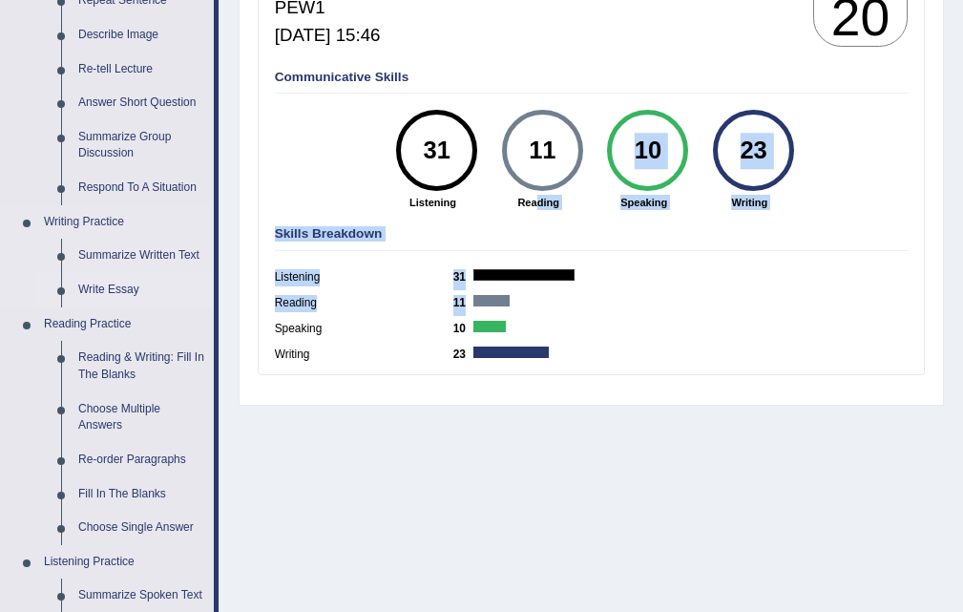
click at [105, 282] on link "Write Essay" at bounding box center [142, 290] width 144 height 34
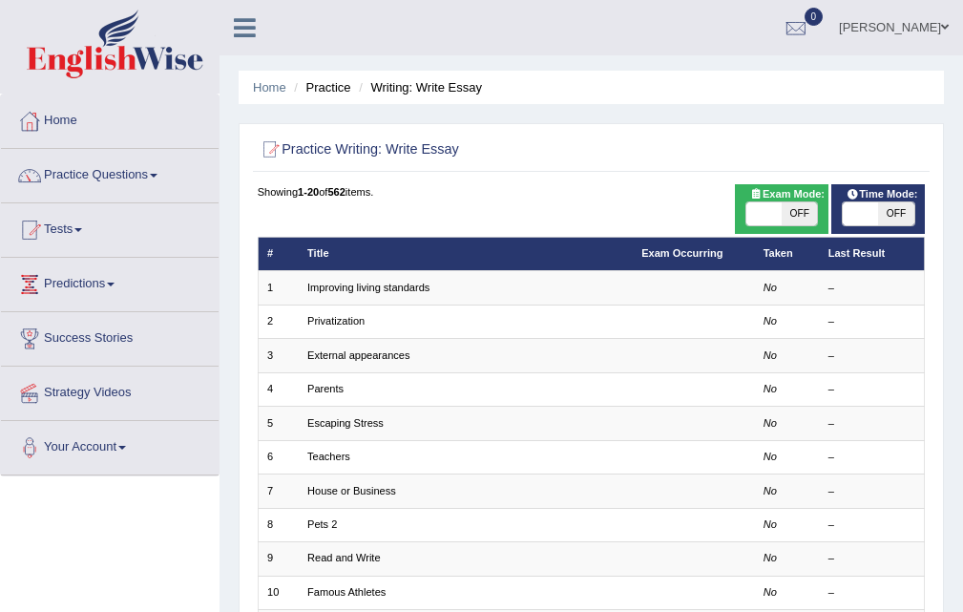
click at [245, 31] on icon at bounding box center [245, 27] width 22 height 25
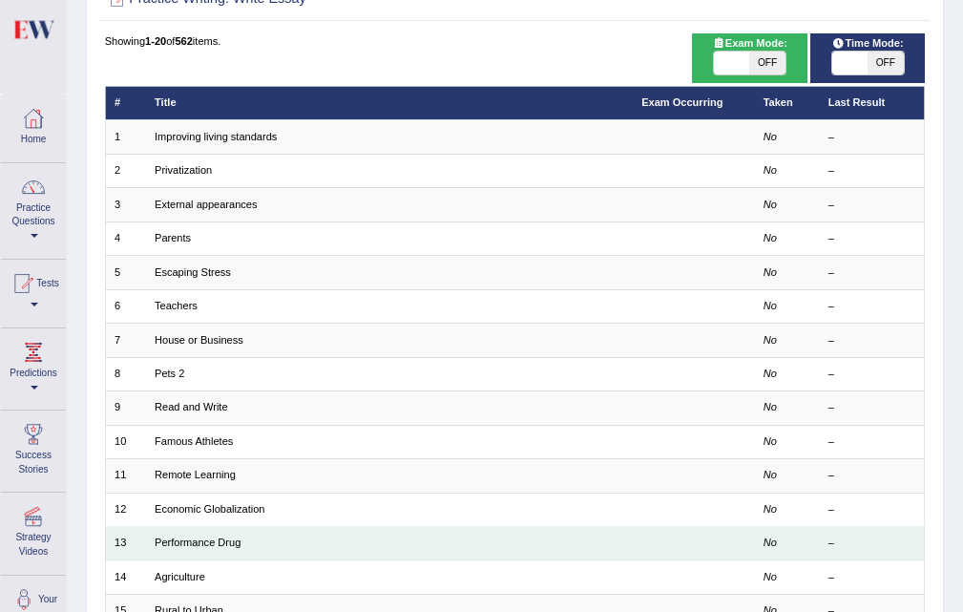
scroll to position [118, 0]
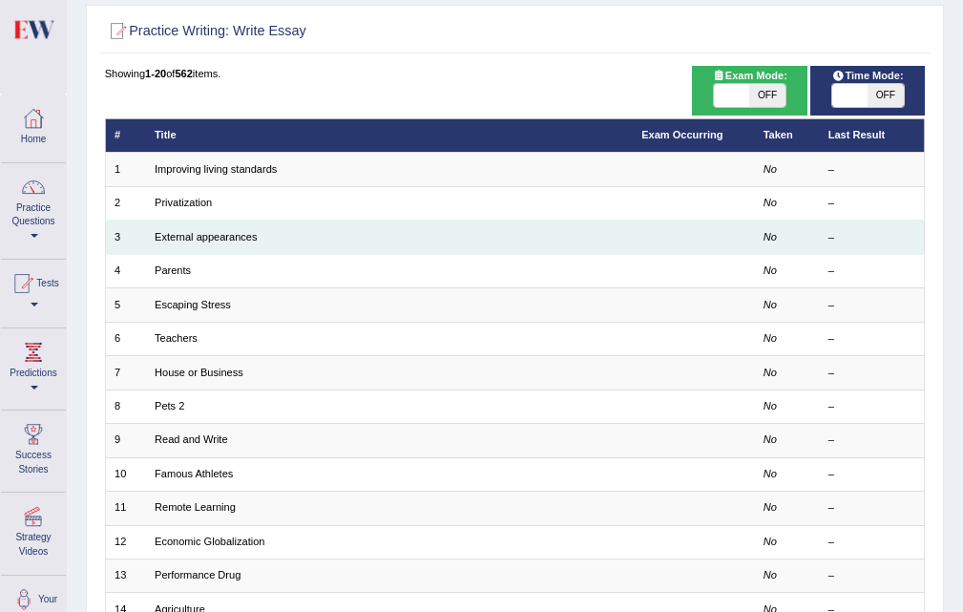
click at [322, 240] on td "External appearances" at bounding box center [389, 236] width 487 height 33
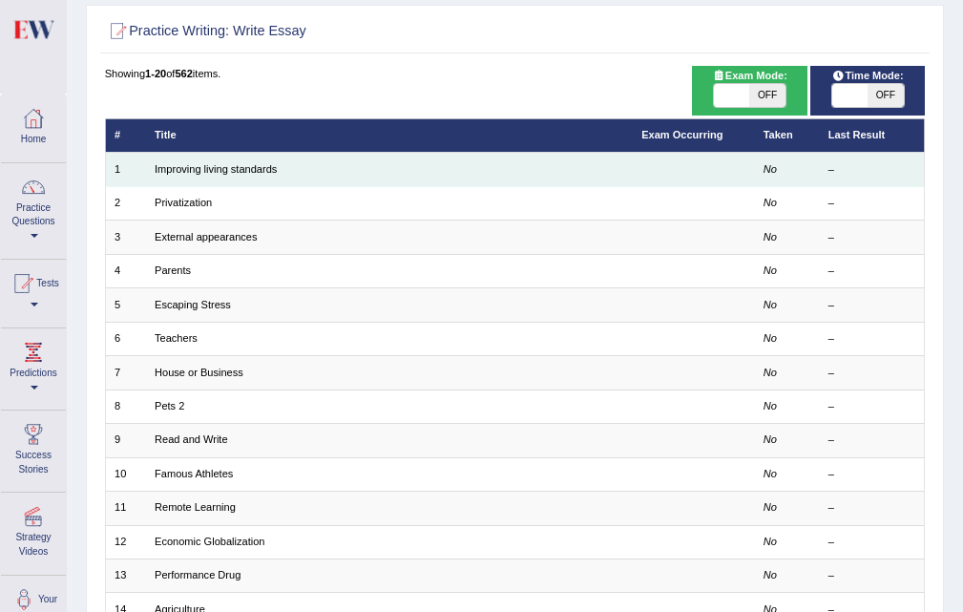
click at [312, 178] on td "Improving living standards" at bounding box center [389, 169] width 487 height 33
drag, startPoint x: 312, startPoint y: 178, endPoint x: 300, endPoint y: 174, distance: 13.3
click at [311, 178] on td "Improving living standards" at bounding box center [389, 169] width 487 height 33
click at [299, 174] on td "Improving living standards" at bounding box center [389, 169] width 487 height 33
click at [293, 173] on td "Improving living standards" at bounding box center [389, 169] width 487 height 33
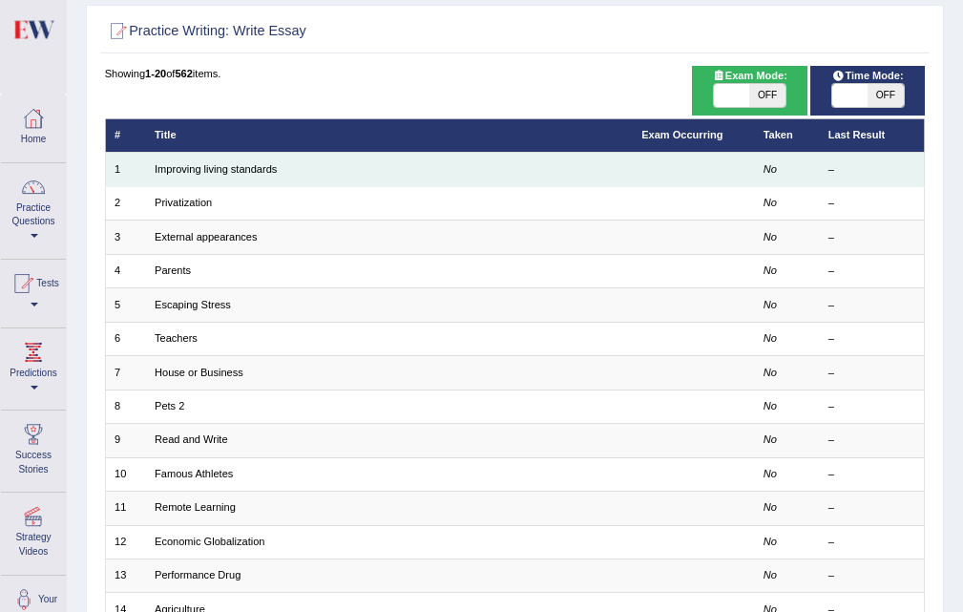
drag, startPoint x: 287, startPoint y: 173, endPoint x: 271, endPoint y: 177, distance: 16.7
click at [277, 177] on td "Improving living standards" at bounding box center [389, 169] width 487 height 33
click at [266, 177] on td "Improving living standards" at bounding box center [389, 169] width 487 height 33
drag, startPoint x: 249, startPoint y: 175, endPoint x: 215, endPoint y: 166, distance: 35.4
click at [238, 173] on td "Improving living standards" at bounding box center [389, 169] width 487 height 33
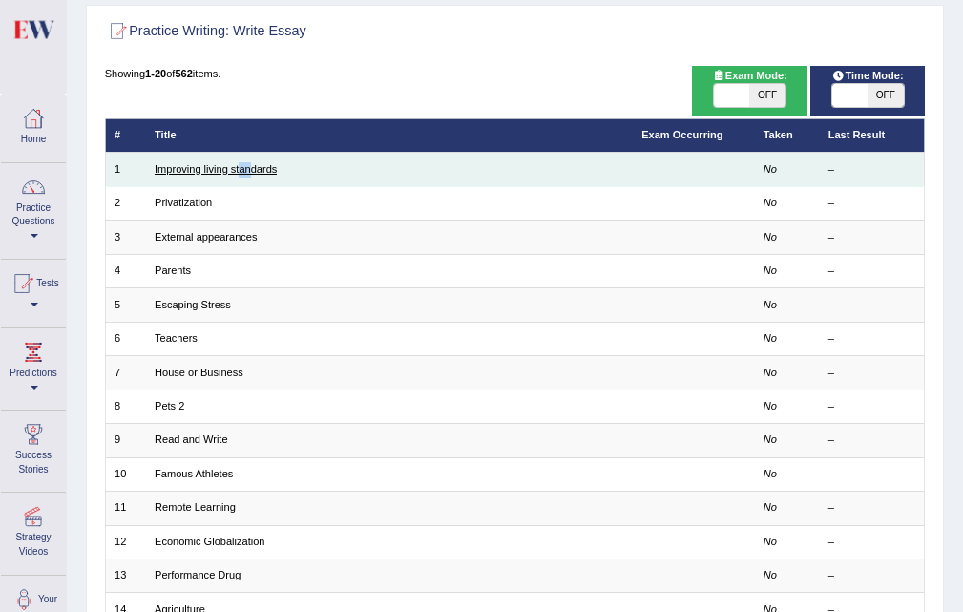
click at [215, 166] on link "Improving living standards" at bounding box center [216, 168] width 122 height 11
click at [211, 165] on link "Improving living standards" at bounding box center [216, 168] width 122 height 11
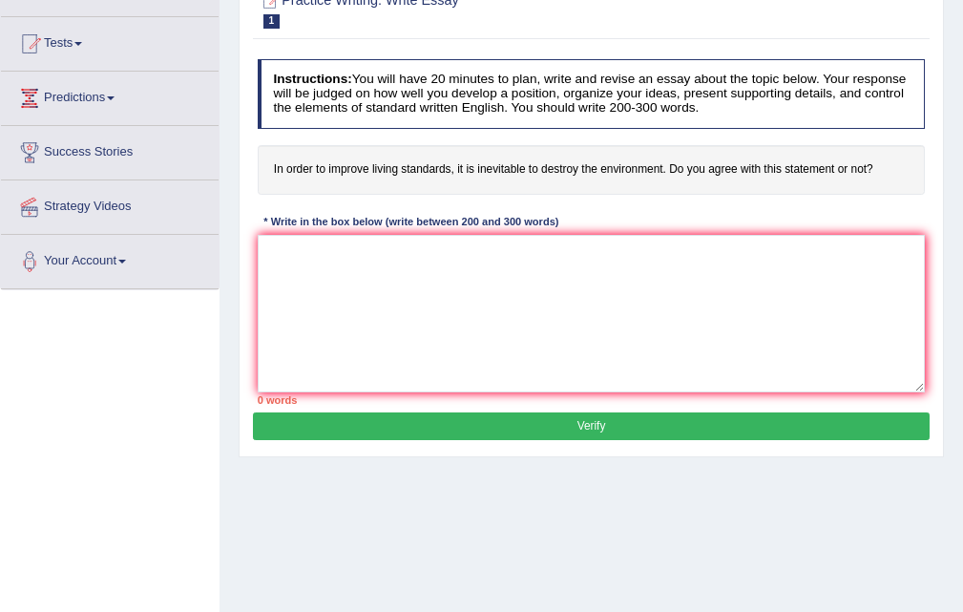
scroll to position [191, 0]
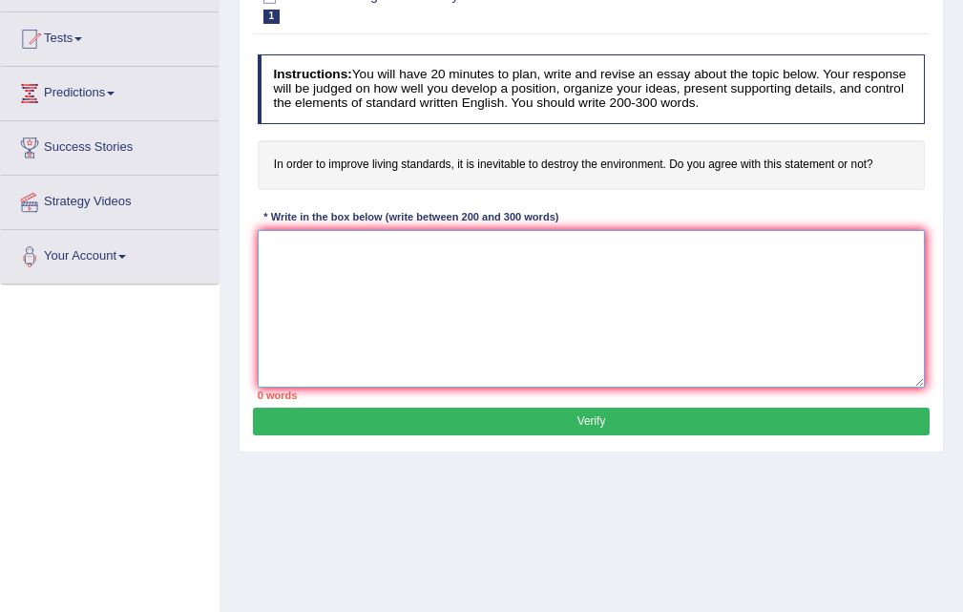
click at [294, 263] on textarea at bounding box center [592, 308] width 668 height 157
click at [756, 344] on textarea at bounding box center [592, 308] width 668 height 157
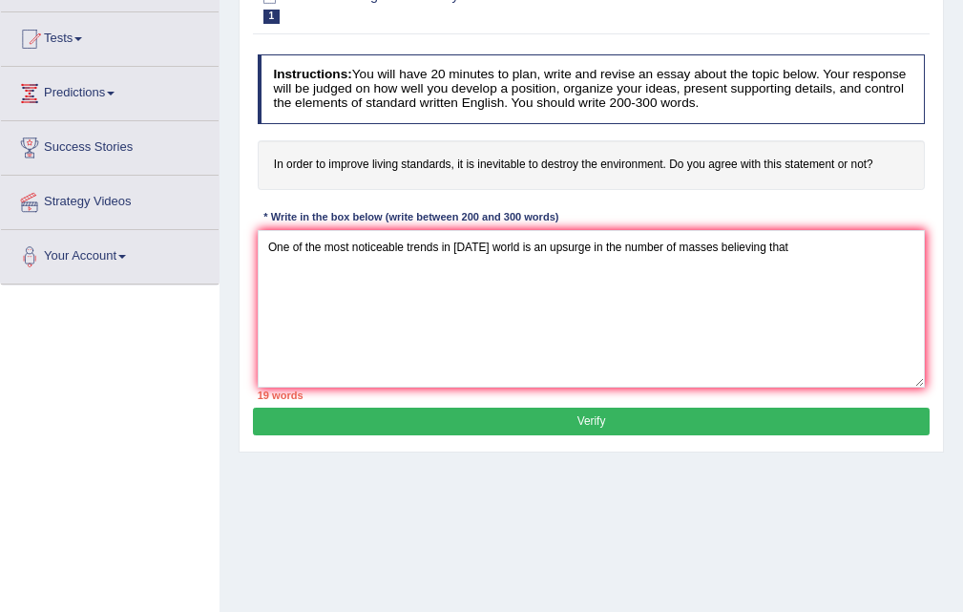
drag, startPoint x: 275, startPoint y: 165, endPoint x: 283, endPoint y: 149, distance: 18.4
click at [289, 150] on h4 "In order to improve living standards, it is inevitable to destroy the environme…" at bounding box center [592, 165] width 668 height 50
drag, startPoint x: 269, startPoint y: 164, endPoint x: 345, endPoint y: 162, distance: 76.4
click at [345, 162] on h4 "In order to improve living standards, it is inevitable to destroy the environme…" at bounding box center [592, 165] width 668 height 50
drag, startPoint x: 282, startPoint y: 158, endPoint x: 344, endPoint y: 159, distance: 61.1
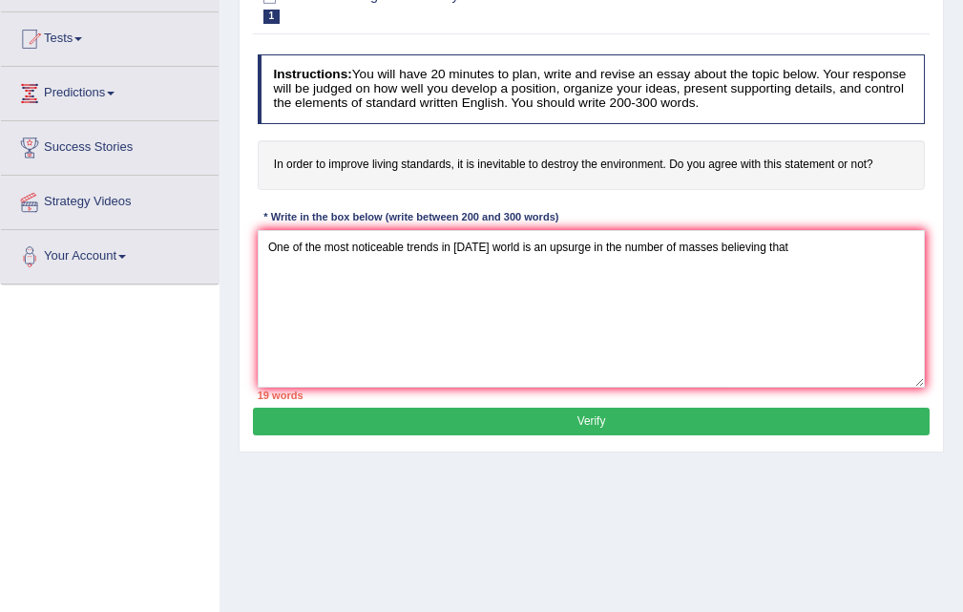
click at [344, 159] on h4 "In order to improve living standards, it is inevitable to destroy the environme…" at bounding box center [592, 165] width 668 height 50
click at [400, 287] on textarea "One of the most noticeable trends in [DATE] world is an upsurge in the number o…" at bounding box center [592, 308] width 668 height 157
click at [827, 248] on textarea "One of the most noticeable trends in [DATE] world is an upsurge in the number o…" at bounding box center [592, 308] width 668 height 157
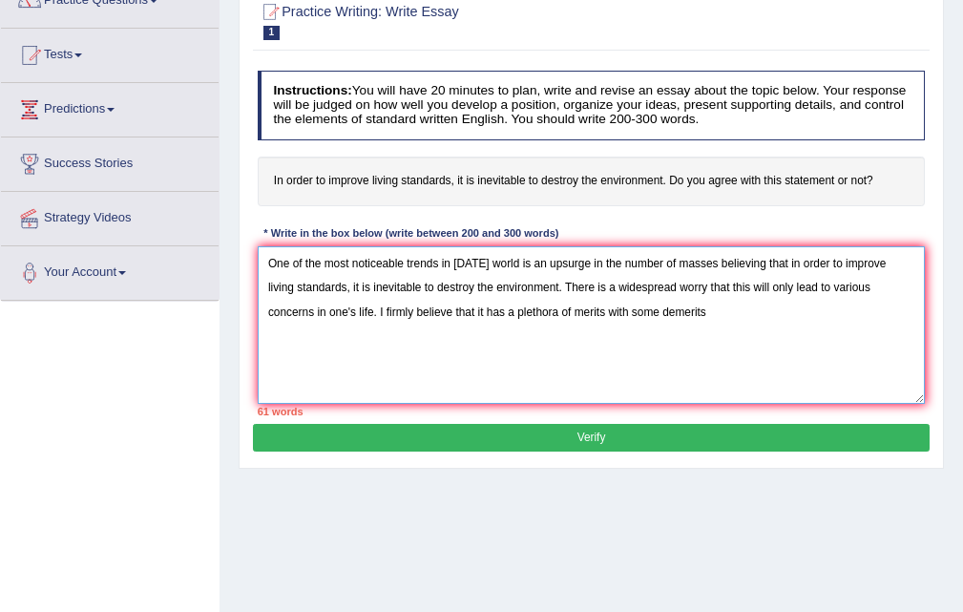
scroll to position [199, 0]
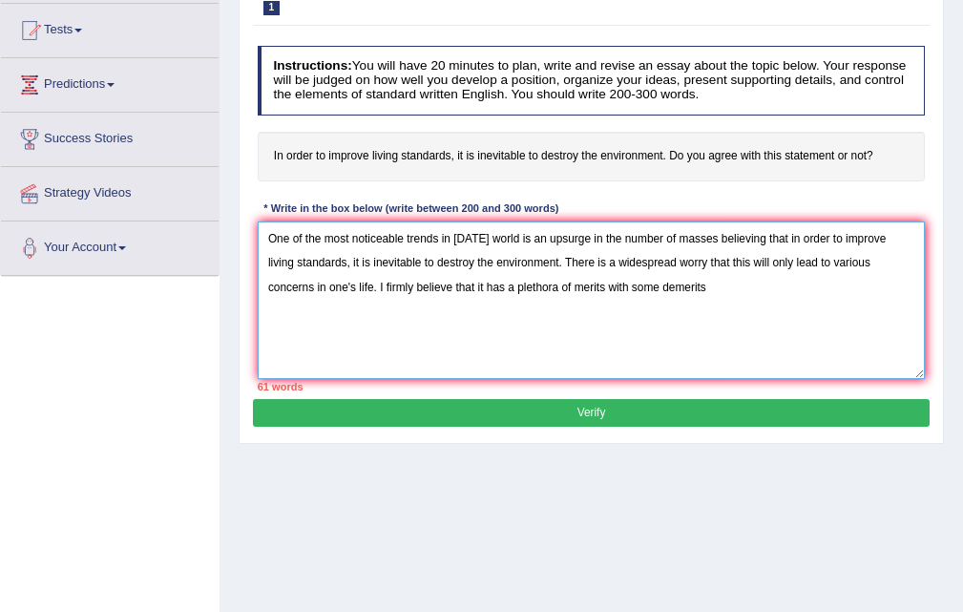
click at [739, 299] on textarea "One of the most noticeable trends in [DATE] world is an upsurge in the number o…" at bounding box center [592, 299] width 668 height 157
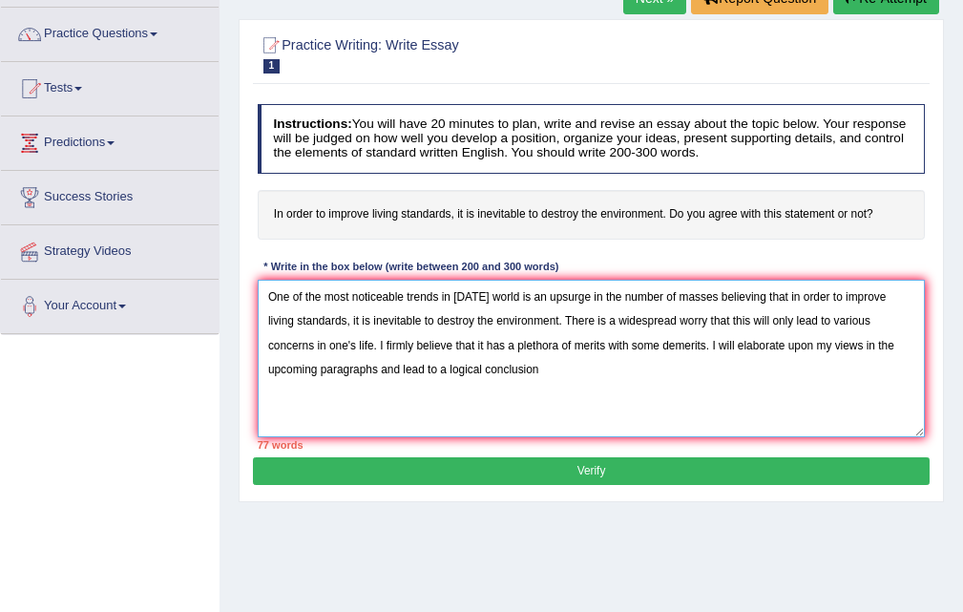
scroll to position [286, 0]
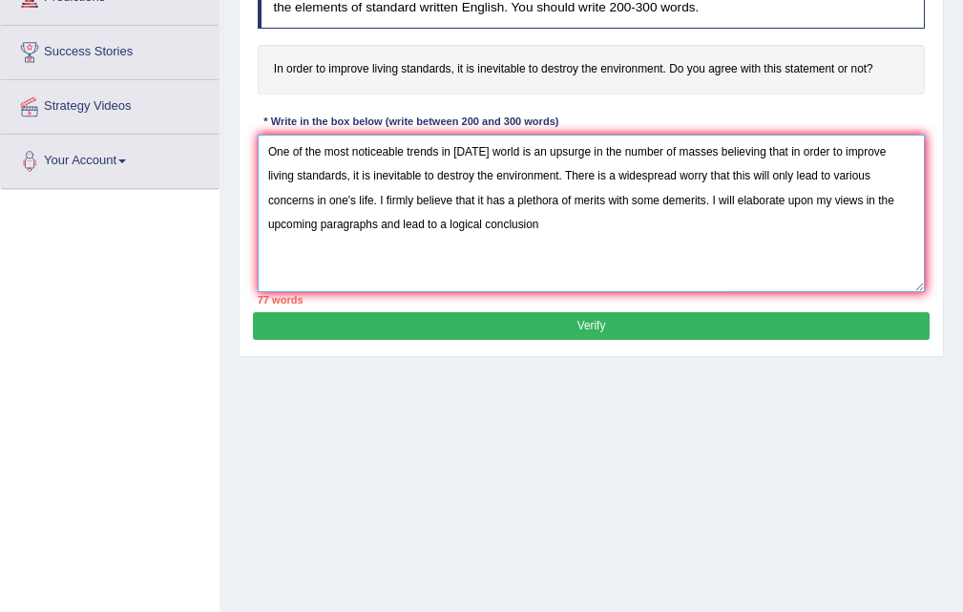
drag, startPoint x: 597, startPoint y: 328, endPoint x: 570, endPoint y: 261, distance: 73.2
drag, startPoint x: 570, startPoint y: 261, endPoint x: 505, endPoint y: 432, distance: 183.6
click at [505, 432] on div "Home Practice Writing: Write Essay Improving living standards Next » Report Que…" at bounding box center [590, 191] width 743 height 954
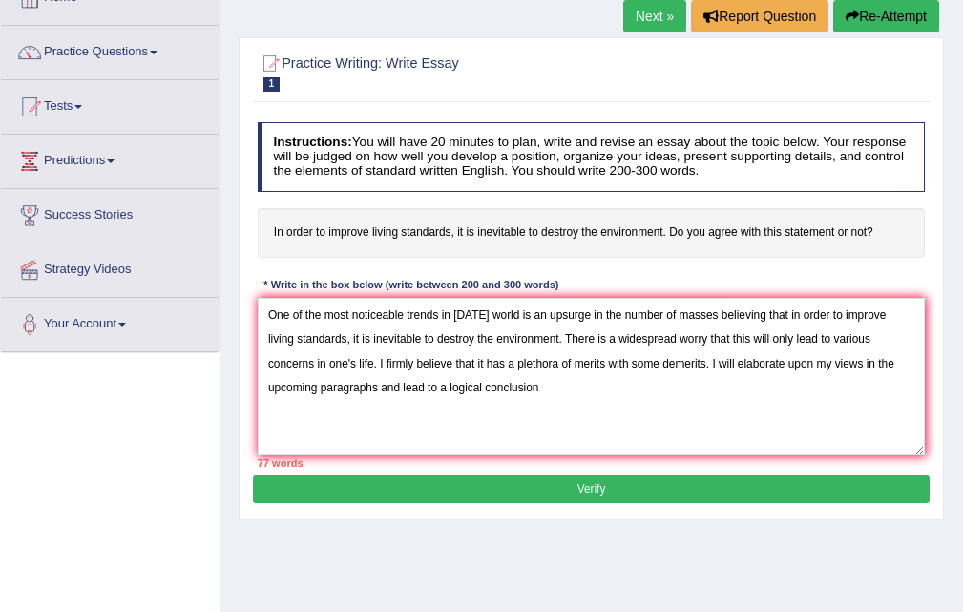
scroll to position [0, 0]
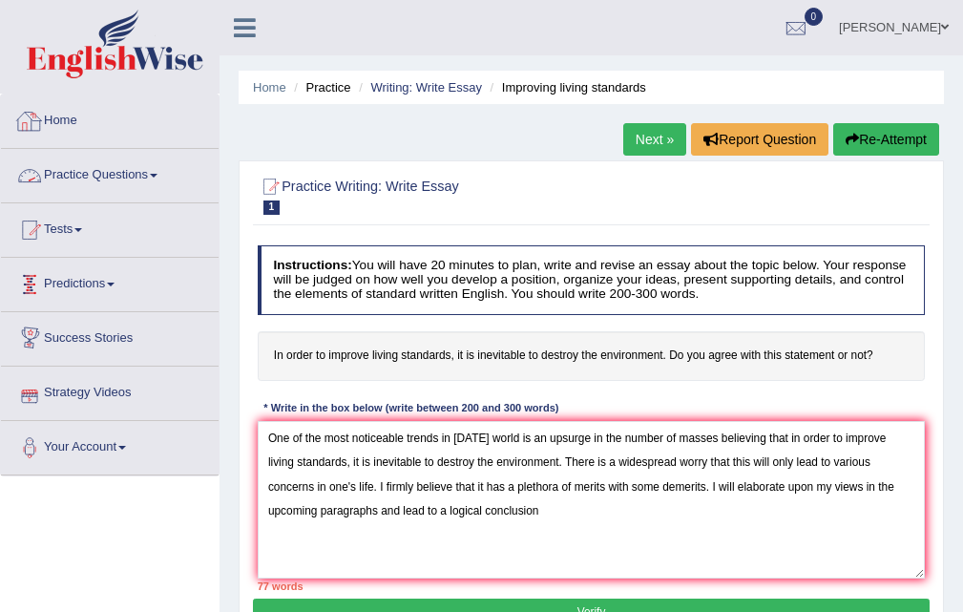
drag, startPoint x: 899, startPoint y: 124, endPoint x: 806, endPoint y: 264, distance: 168.1
click at [236, 32] on icon at bounding box center [245, 27] width 22 height 25
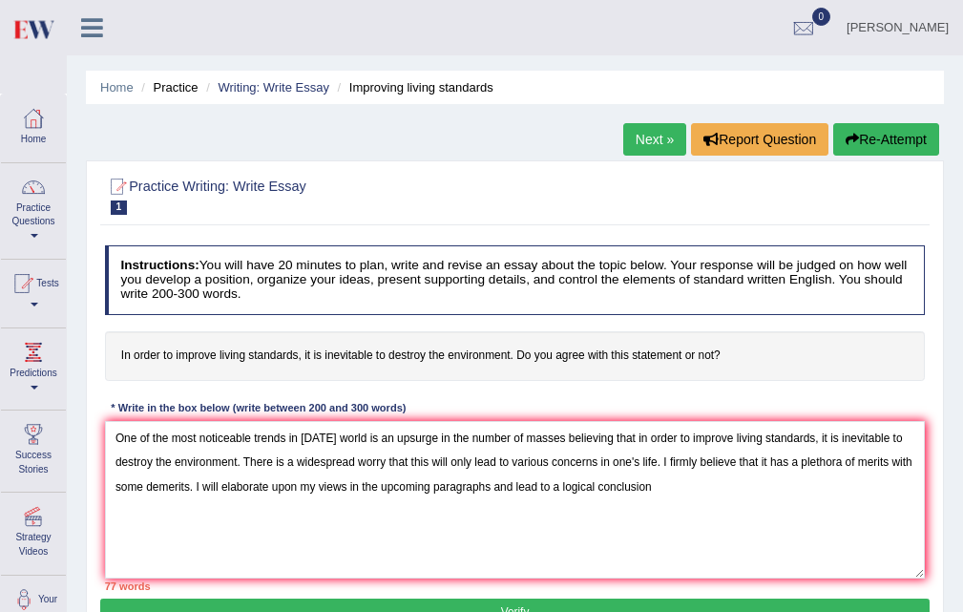
scroll to position [95, 0]
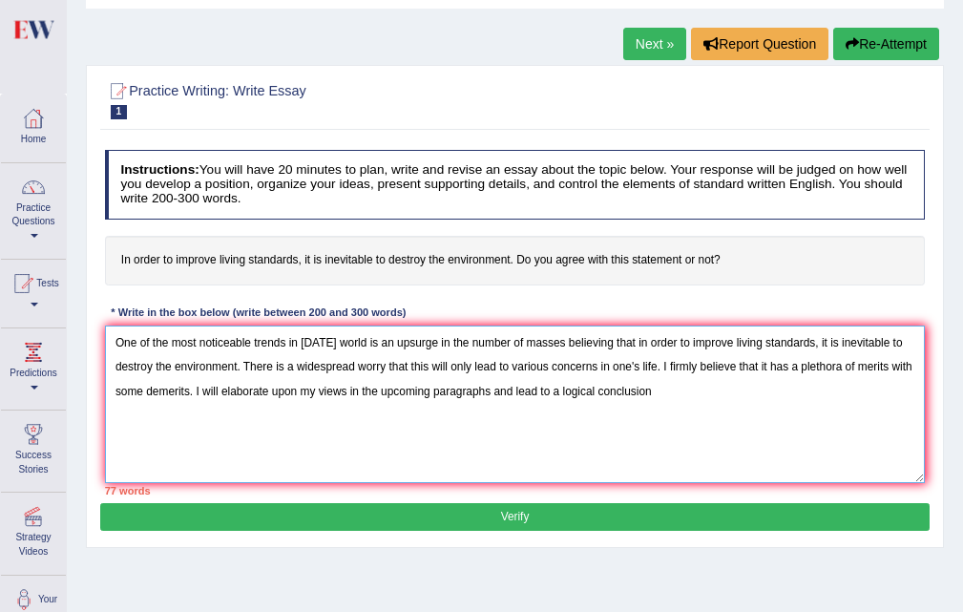
click at [687, 406] on textarea "One of the most noticeable trends in [DATE] world is an upsurge in the number o…" at bounding box center [515, 403] width 821 height 157
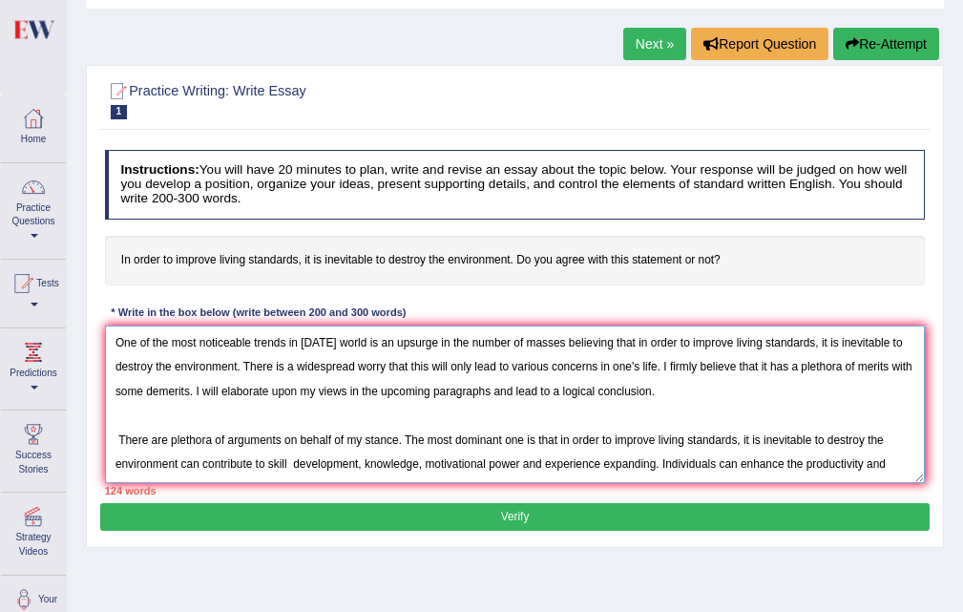
scroll to position [15, 0]
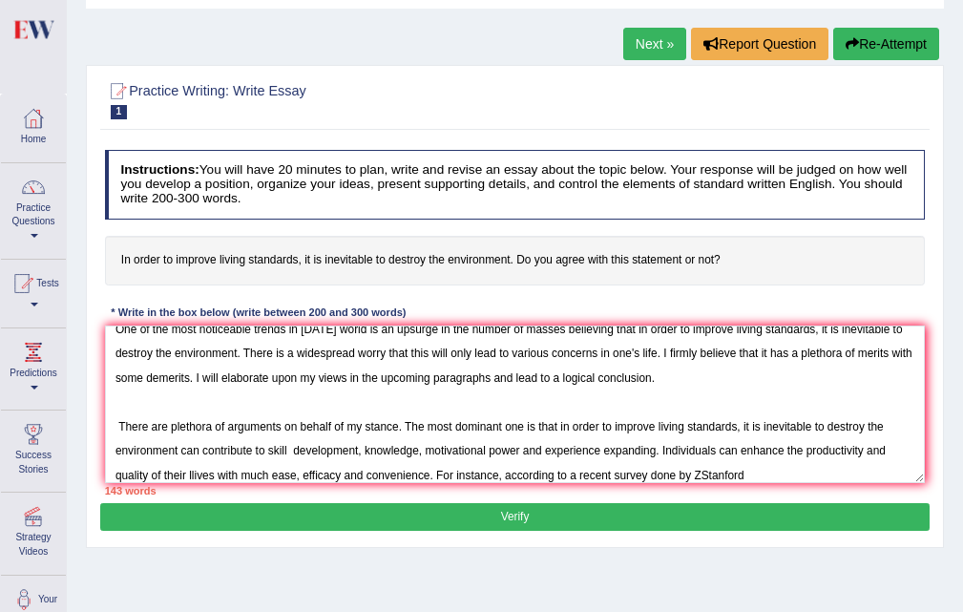
click at [700, 493] on div "143 words" at bounding box center [515, 490] width 821 height 15
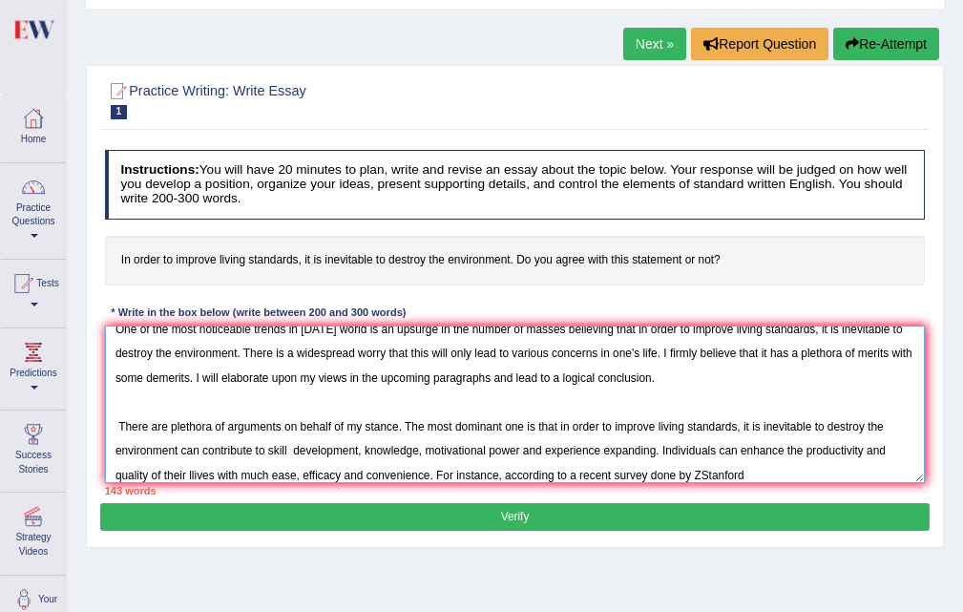
click at [698, 475] on textarea "One of the most noticeable trends in [DATE] world is an upsurge in the number o…" at bounding box center [515, 403] width 821 height 157
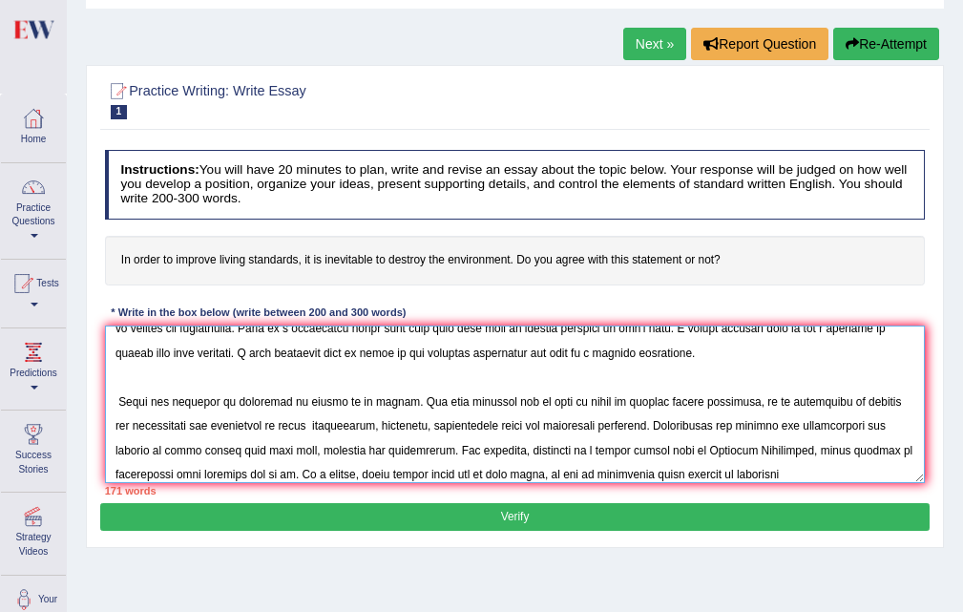
click at [756, 477] on textarea at bounding box center [515, 403] width 821 height 157
click at [866, 474] on textarea at bounding box center [515, 403] width 821 height 157
click at [885, 474] on textarea at bounding box center [515, 403] width 821 height 157
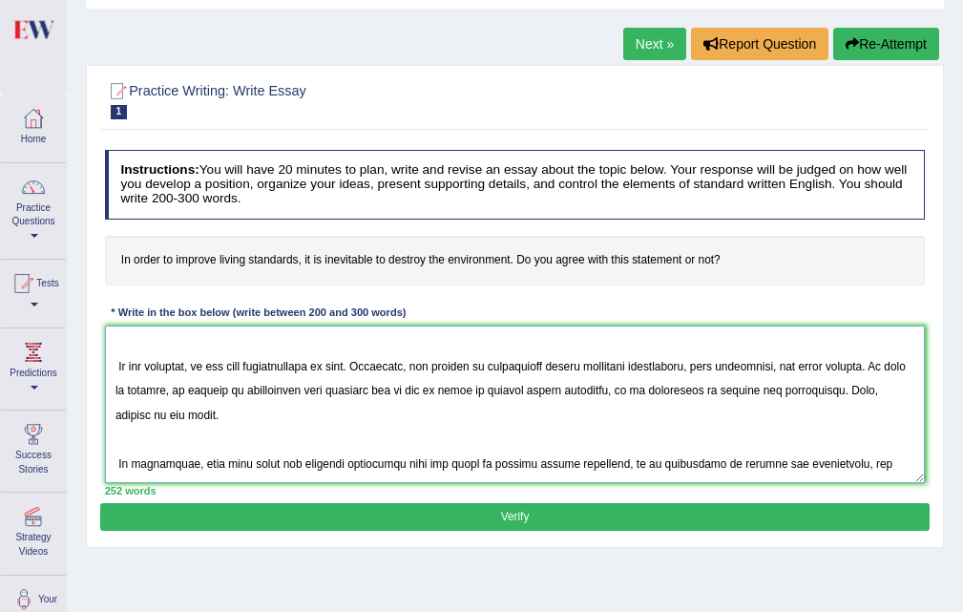
scroll to position [274, 0]
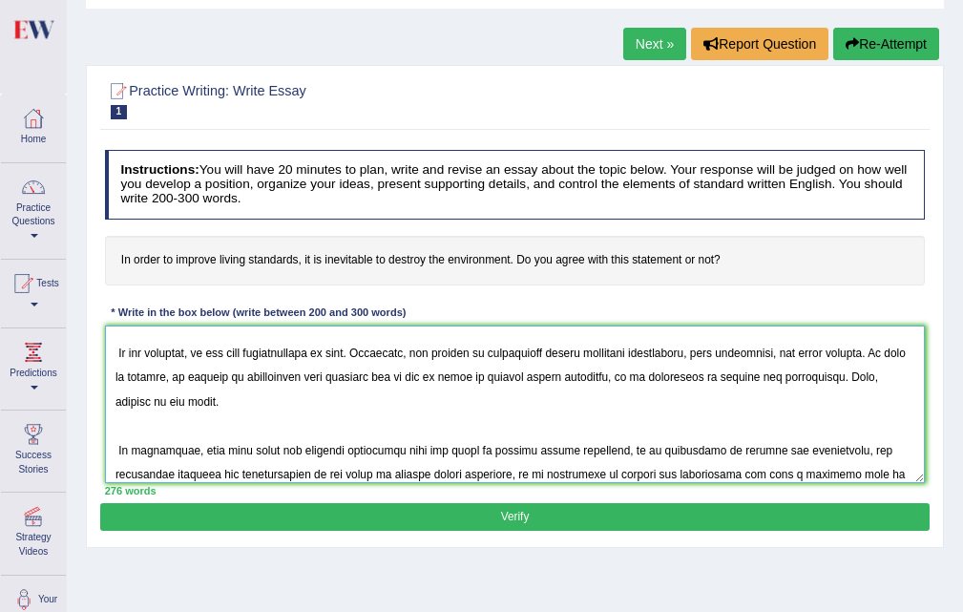
type textarea "One of the most noticeable trends in [DATE] world is an upsurge in the number o…"
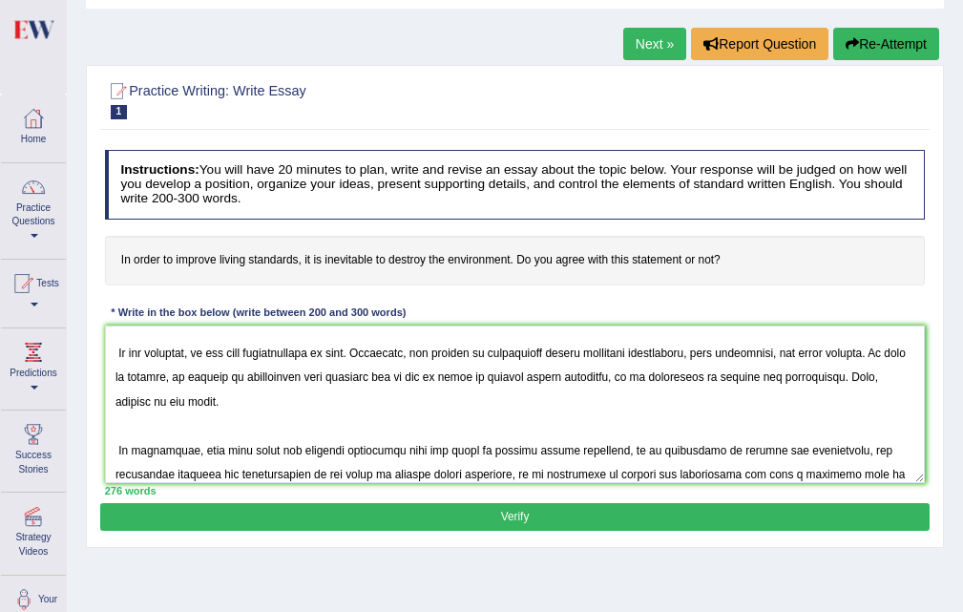
click at [656, 512] on button "Verify" at bounding box center [514, 517] width 828 height 28
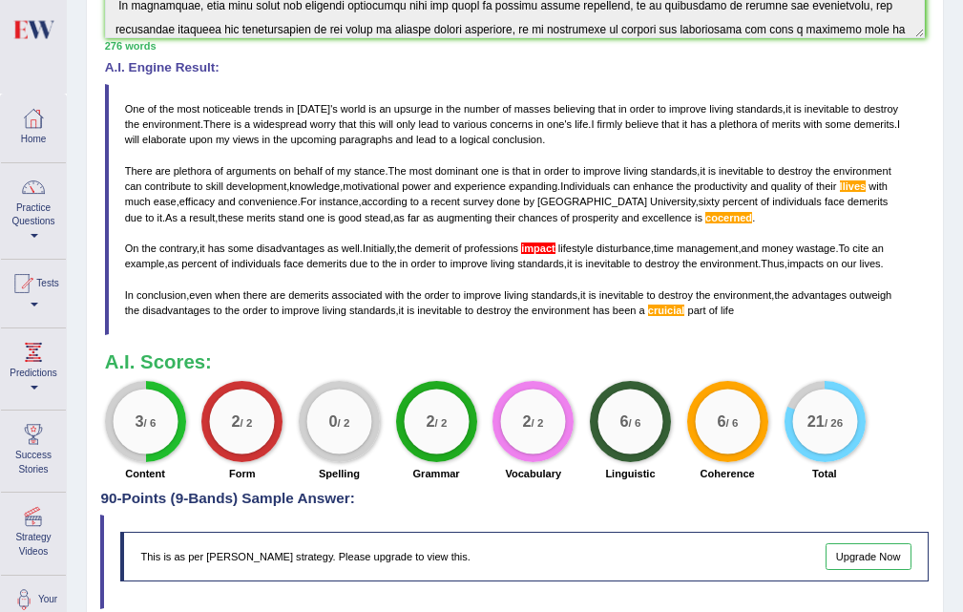
scroll to position [477, 0]
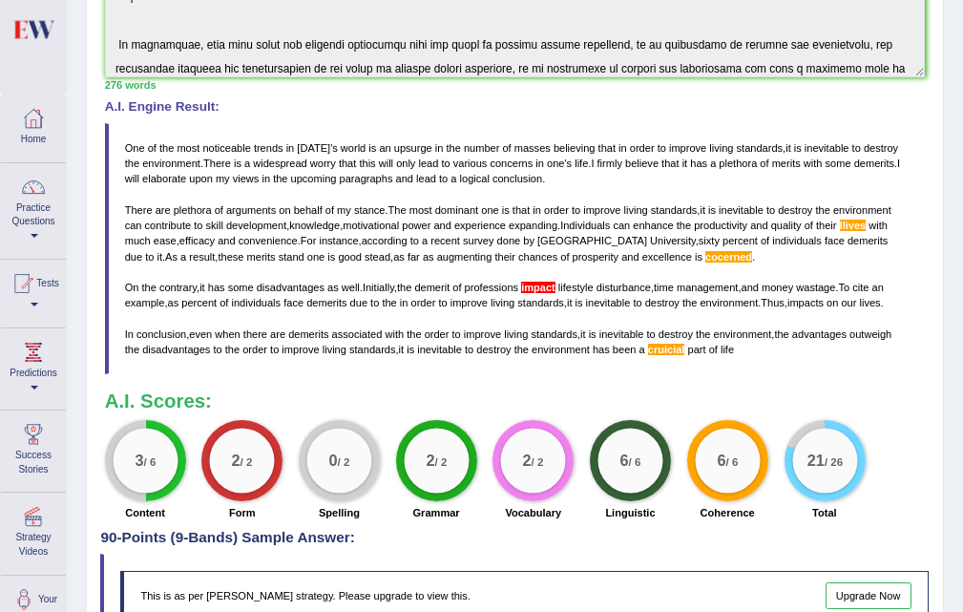
click at [548, 285] on span "impact" at bounding box center [538, 287] width 34 height 11
click at [543, 285] on span "impact" at bounding box center [538, 287] width 34 height 11
click at [543, 284] on span "impact" at bounding box center [538, 287] width 34 height 11
click at [552, 283] on span "impact" at bounding box center [538, 287] width 34 height 11
click at [554, 286] on span "impact" at bounding box center [538, 287] width 34 height 11
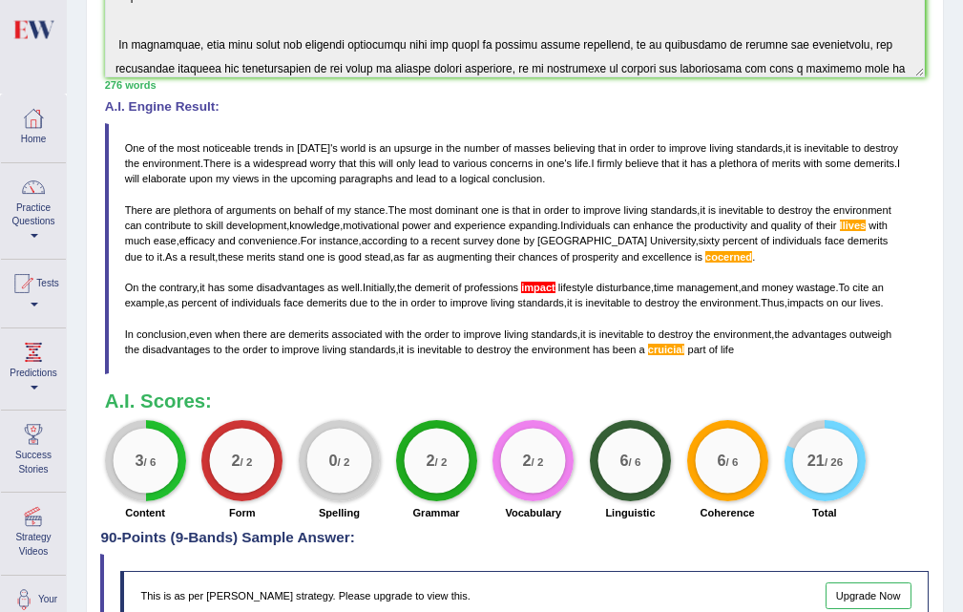
click at [549, 285] on span "impact" at bounding box center [538, 287] width 34 height 11
click at [552, 285] on span "impact" at bounding box center [538, 287] width 34 height 11
click at [553, 285] on span "impact" at bounding box center [538, 287] width 34 height 11
drag, startPoint x: 553, startPoint y: 285, endPoint x: 518, endPoint y: 269, distance: 38.0
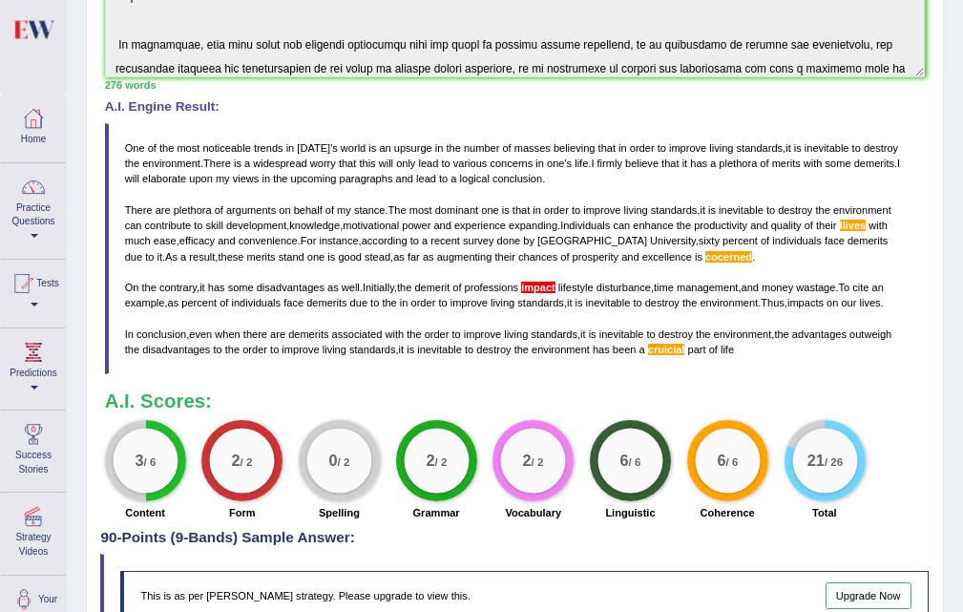
click at [519, 269] on blockquote "One of the most noticeable trends in [DATE] ' s world is an upsurge in the numb…" at bounding box center [515, 248] width 821 height 251
drag, startPoint x: 518, startPoint y: 269, endPoint x: 540, endPoint y: 276, distance: 22.9
click at [523, 270] on blockquote "One of the most noticeable trends in [DATE] ' s world is an upsurge in the numb…" at bounding box center [515, 248] width 821 height 251
